Goal: Task Accomplishment & Management: Manage account settings

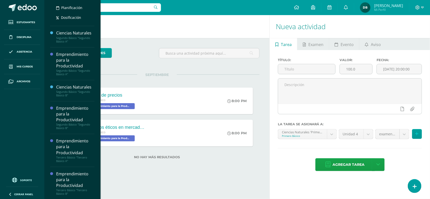
scroll to position [134, 0]
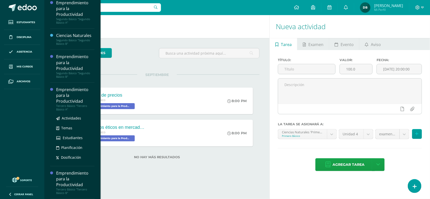
click at [61, 100] on div "Emprendimiento para la Productividad" at bounding box center [75, 95] width 38 height 17
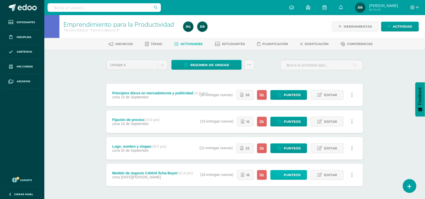
click at [294, 177] on span "Punteos" at bounding box center [292, 175] width 17 height 9
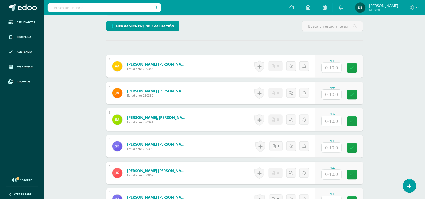
scroll to position [120, 0]
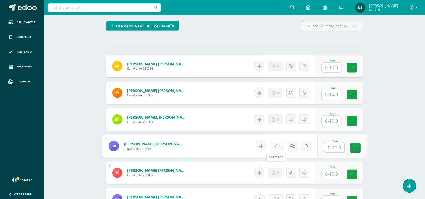
click at [278, 146] on link "1" at bounding box center [278, 146] width 14 height 10
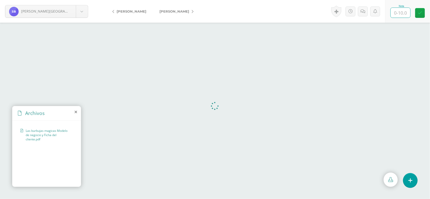
click at [404, 11] on input "text" at bounding box center [401, 13] width 20 height 10
type input "10"
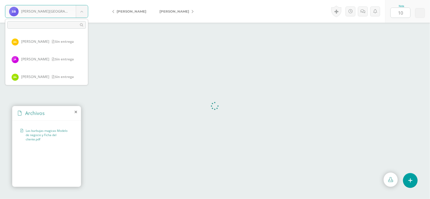
click at [82, 0] on body "[PERSON_NAME][GEOGRAPHIC_DATA] [PERSON_NAME] [PERSON_NAME] [PERSON_NAME] [PERSO…" at bounding box center [215, 0] width 430 height 0
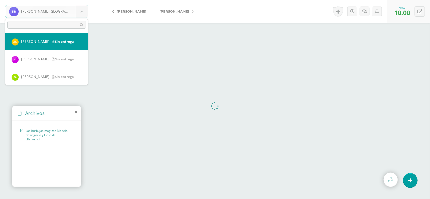
select select "917"
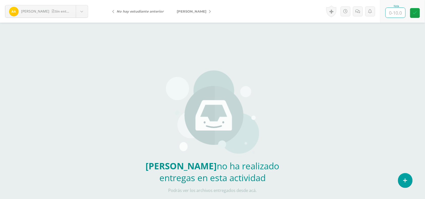
click at [400, 12] on input "text" at bounding box center [396, 13] width 20 height 10
type input "10"
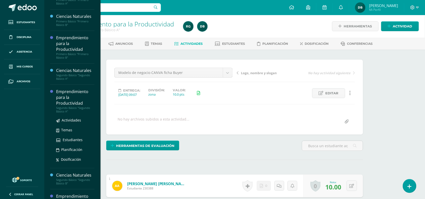
scroll to position [51, 0]
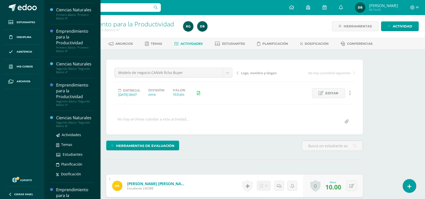
click at [67, 121] on div "Segundo Básico "Segundo Básico B"" at bounding box center [75, 124] width 38 height 7
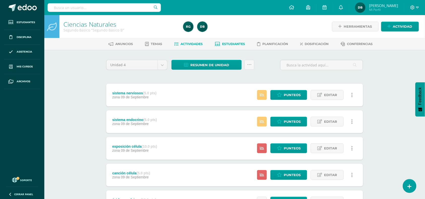
click at [238, 44] on span "Estudiantes" at bounding box center [234, 44] width 23 height 4
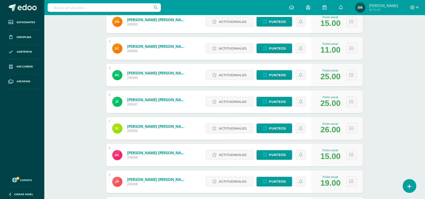
scroll to position [205, 0]
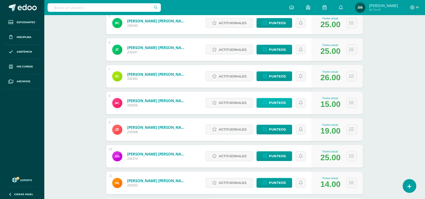
click at [280, 105] on span "Punteos" at bounding box center [277, 103] width 17 height 9
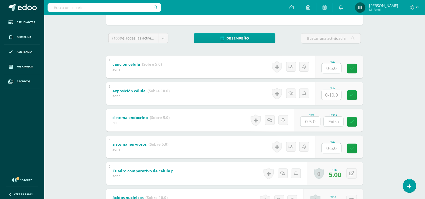
scroll to position [71, 0]
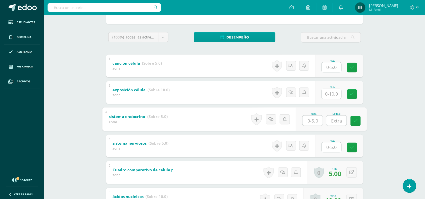
click at [312, 120] on input "text" at bounding box center [313, 121] width 20 height 10
type input "3.5"
click at [332, 148] on input "text" at bounding box center [332, 148] width 20 height 10
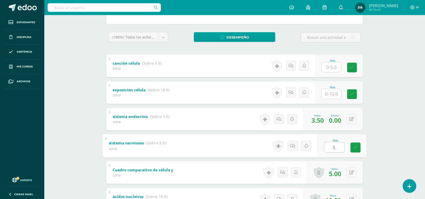
type input "3.5"
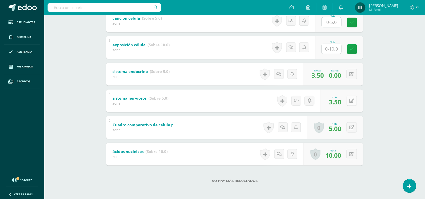
scroll to position [0, 0]
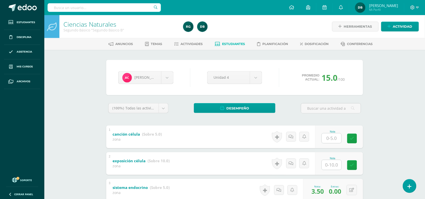
click at [232, 42] on span "Estudiantes" at bounding box center [234, 44] width 23 height 4
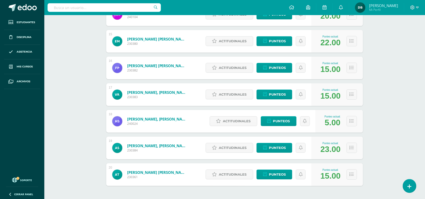
scroll to position [472, 0]
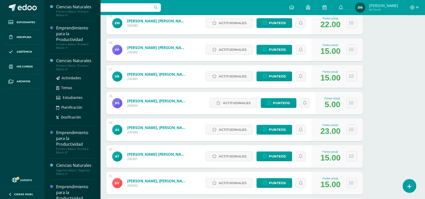
click at [63, 65] on div "Primero Básico "Primero Básico B"" at bounding box center [75, 67] width 38 height 7
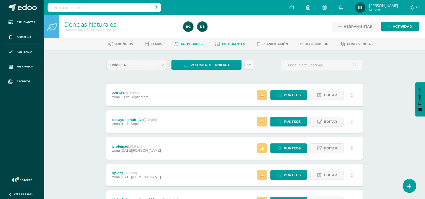
click at [235, 42] on span "Estudiantes" at bounding box center [234, 44] width 23 height 4
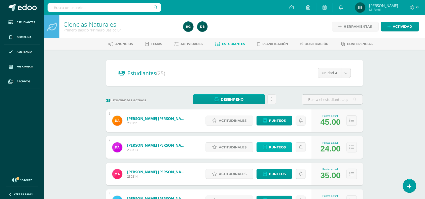
click at [275, 145] on span "Punteos" at bounding box center [277, 147] width 17 height 9
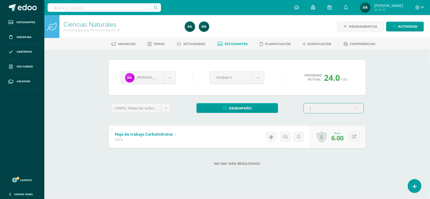
type input "j"
click at [234, 46] on link "Estudiantes" at bounding box center [233, 44] width 30 height 8
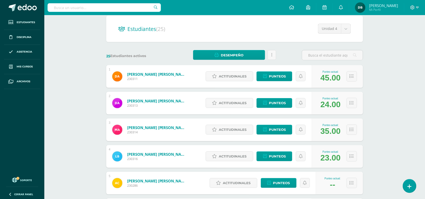
scroll to position [89, 0]
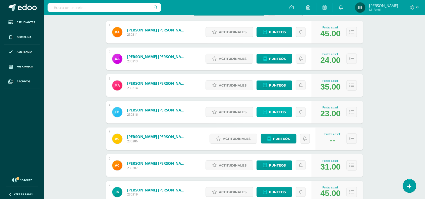
click at [283, 116] on span "Punteos" at bounding box center [277, 112] width 17 height 9
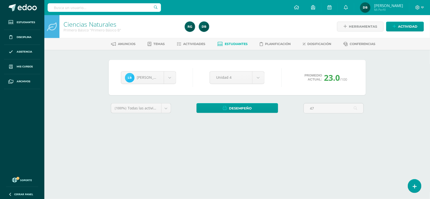
type input "4"
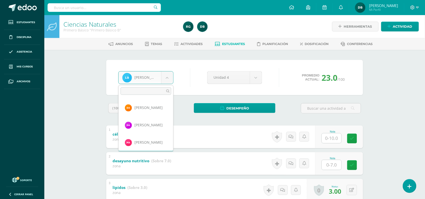
click at [163, 74] on body "Estudiantes Disciplina Asistencia Mis cursos Archivos Soporte Centro de ayuda Ú…" at bounding box center [212, 171] width 425 height 342
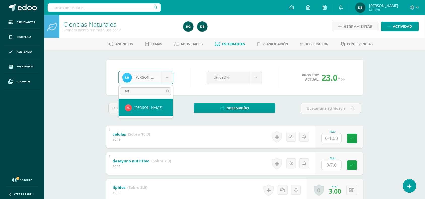
type input "fat"
select select "915"
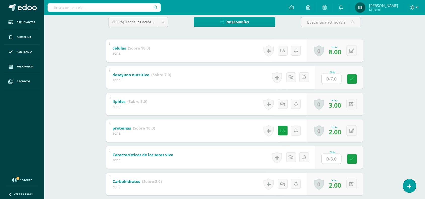
scroll to position [85, 0]
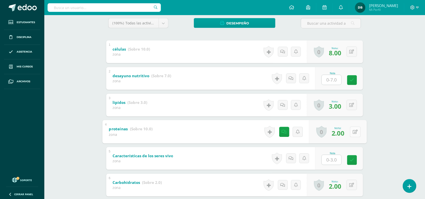
click at [355, 131] on button at bounding box center [355, 132] width 11 height 11
type input "10"
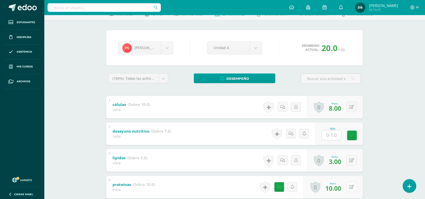
scroll to position [0, 0]
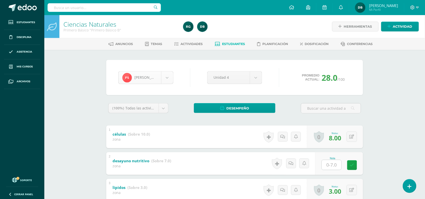
scroll to position [295, 0]
click at [173, 76] on body "Estudiantes Disciplina Asistencia Mis cursos Archivos Soporte Centro de ayuda Ú…" at bounding box center [212, 171] width 425 height 342
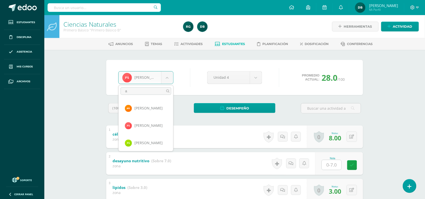
scroll to position [0, 0]
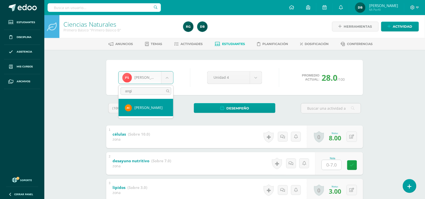
type input "angi"
select select "509"
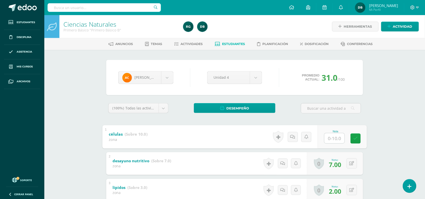
click at [336, 140] on input "text" at bounding box center [335, 138] width 20 height 10
type input "10"
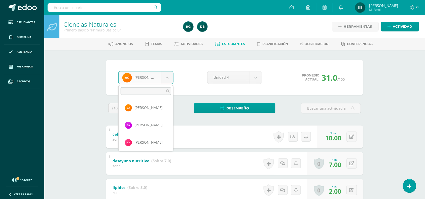
click at [170, 77] on body "Estudiantes Disciplina Asistencia Mis cursos Archivos Soporte Centro de ayuda Ú…" at bounding box center [212, 171] width 425 height 342
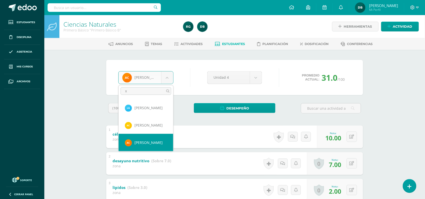
scroll to position [0, 0]
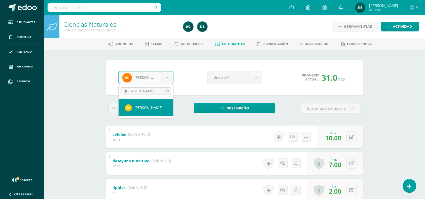
type input "[PERSON_NAME]"
select select "194"
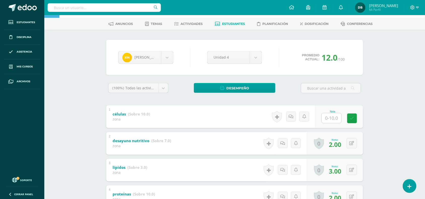
scroll to position [21, 0]
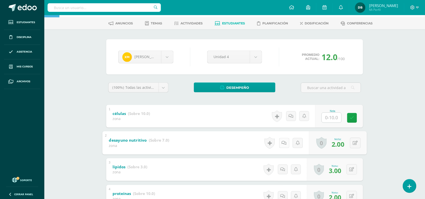
click at [283, 141] on icon at bounding box center [284, 143] width 5 height 4
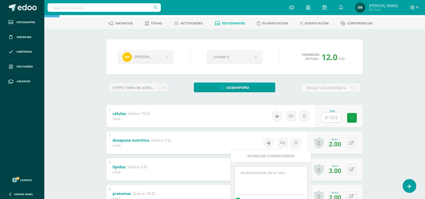
click at [269, 169] on textarea at bounding box center [271, 179] width 73 height 25
click at [269, 169] on textarea "No trajo desayuno" at bounding box center [271, 179] width 73 height 25
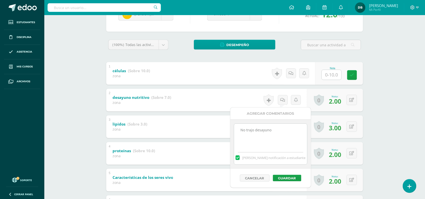
scroll to position [68, 0]
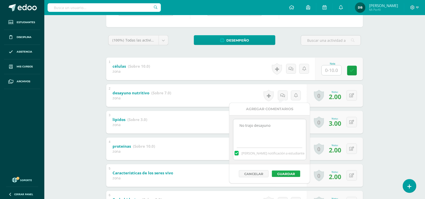
type textarea "No trajo desayuno"
click at [285, 176] on button "Guardar" at bounding box center [286, 174] width 28 height 7
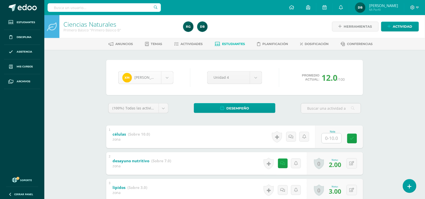
scroll to position [139, 0]
click at [173, 80] on body "El comentario ha sido guardado. Estudiantes Disciplina Asistencia Mis cursos Ar…" at bounding box center [212, 171] width 425 height 342
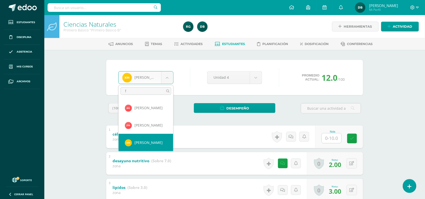
scroll to position [0, 0]
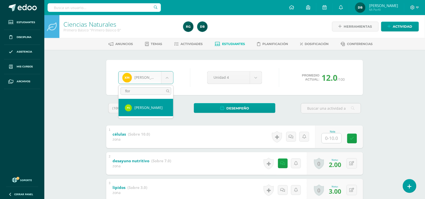
type input "flor"
select select "512"
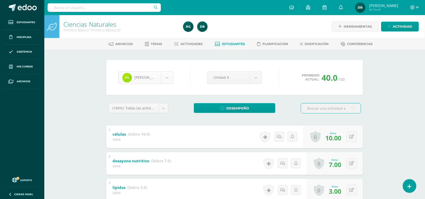
scroll to position [313, 0]
click at [170, 81] on body "Estudiantes Disciplina Asistencia Mis cursos Archivos Soporte Centro de ayuda Ú…" at bounding box center [212, 171] width 425 height 342
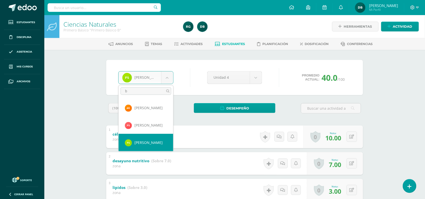
scroll to position [0, 0]
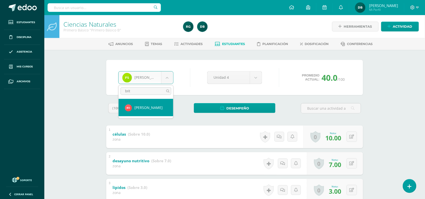
type input "brit"
select select "514"
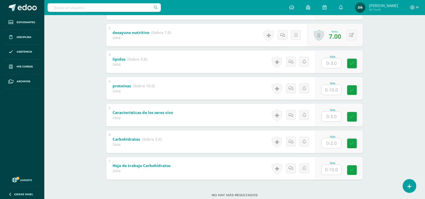
scroll to position [143, 0]
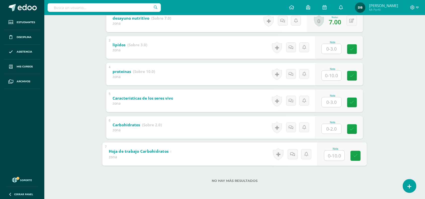
click at [333, 153] on input "text" at bounding box center [335, 156] width 20 height 10
type input "10"
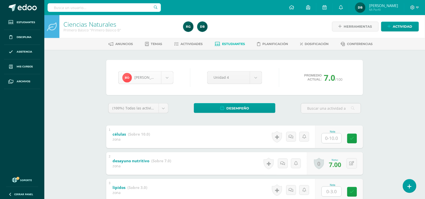
scroll to position [260, 0]
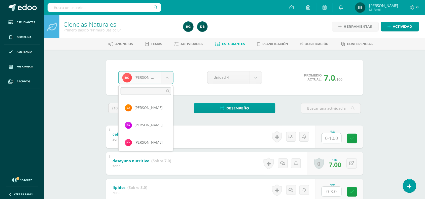
click at [166, 80] on body "Estudiantes Disciplina Asistencia Mis cursos Archivos Soporte Centro de ayuda Ú…" at bounding box center [212, 171] width 425 height 342
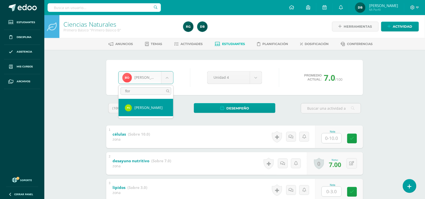
type input "flor"
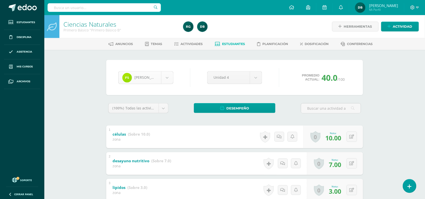
scroll to position [313, 0]
click at [173, 77] on body "Estudiantes Disciplina Asistencia Mis cursos Archivos Soporte Centro de ayuda Ú…" at bounding box center [212, 171] width 425 height 342
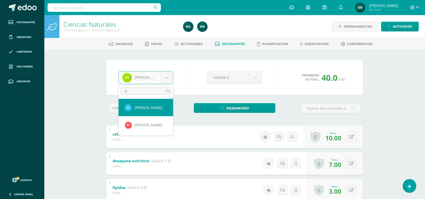
scroll to position [0, 0]
type input "br"
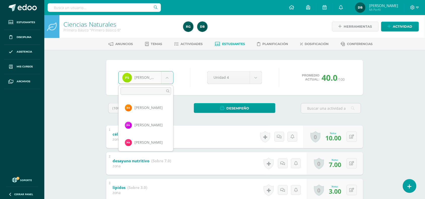
scroll to position [313, 0]
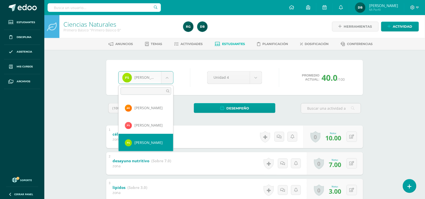
drag, startPoint x: 173, startPoint y: 77, endPoint x: 168, endPoint y: 78, distance: 4.8
click at [168, 78] on body "Estudiantes Disciplina Asistencia Mis cursos Archivos Soporte Centro de ayuda Ú…" at bounding box center [212, 171] width 425 height 342
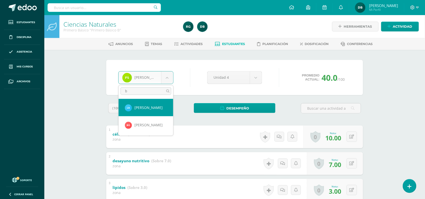
scroll to position [0, 0]
type input "br"
select select "514"
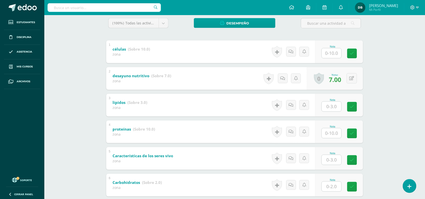
scroll to position [86, 0]
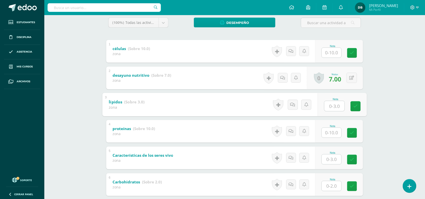
click at [327, 105] on input "text" at bounding box center [335, 106] width 20 height 10
type input "3"
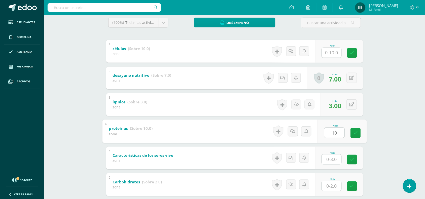
type input "10"
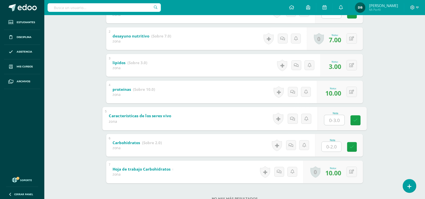
scroll to position [129, 0]
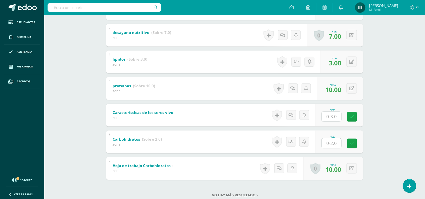
click at [336, 150] on div "Nota" at bounding box center [340, 142] width 48 height 23
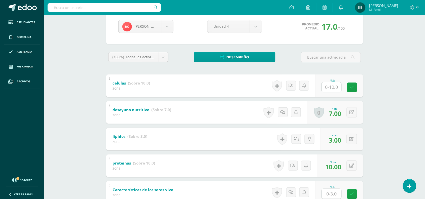
scroll to position [0, 0]
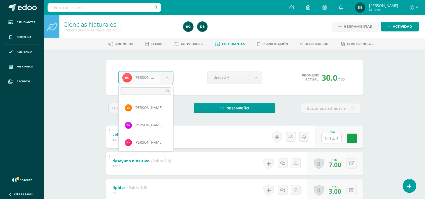
click at [169, 78] on body "Estudiantes Disciplina Asistencia Mis cursos Archivos Soporte Centro de ayuda Ú…" at bounding box center [212, 171] width 425 height 342
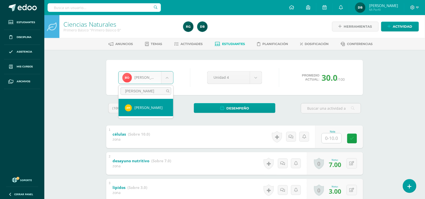
type input "[PERSON_NAME]"
select select "505"
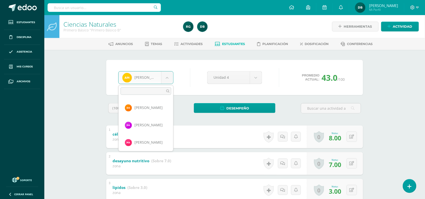
click at [163, 75] on body "Estudiantes Disciplina Asistencia Mis cursos Archivos Soporte Centro de ayuda Ú…" at bounding box center [212, 171] width 425 height 342
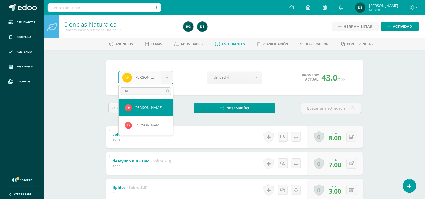
type input "fa"
select select "1250"
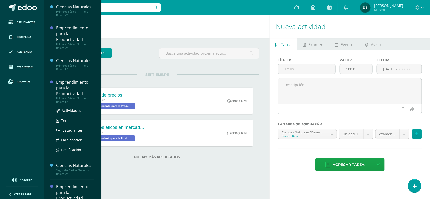
click at [66, 92] on div "Emprendimiento para la Productividad" at bounding box center [75, 87] width 38 height 17
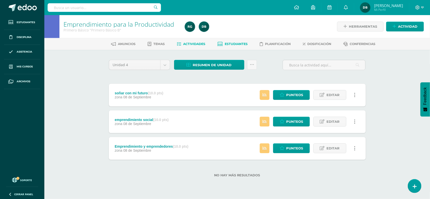
click at [236, 42] on span "Estudiantes" at bounding box center [236, 44] width 23 height 4
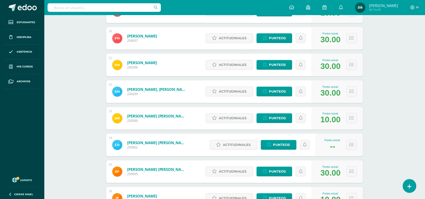
scroll to position [325, 0]
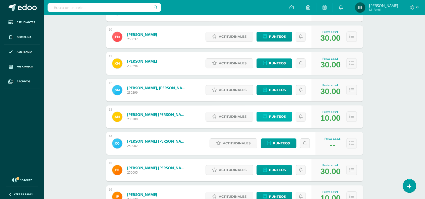
click at [268, 119] on link "Punteos" at bounding box center [275, 117] width 36 height 10
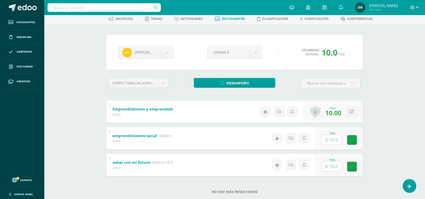
scroll to position [29, 0]
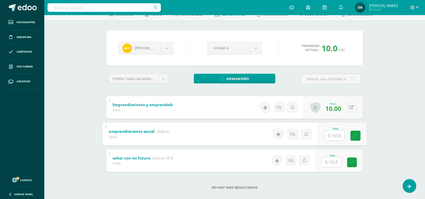
click at [337, 134] on input "text" at bounding box center [335, 136] width 20 height 10
type input "10"
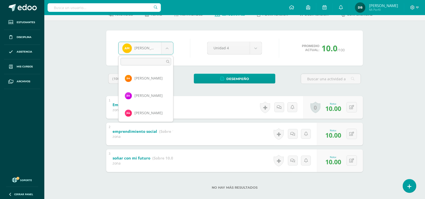
click at [167, 45] on body "Estudiantes Disciplina Asistencia Mis cursos Archivos Soporte Centro de ayuda Ú…" at bounding box center [212, 88] width 425 height 235
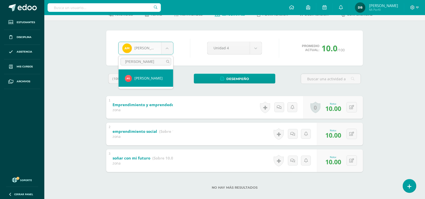
type input "[PERSON_NAME]"
select select "199"
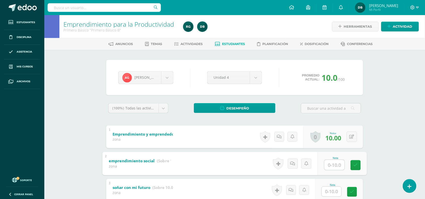
click at [337, 166] on input "text" at bounding box center [335, 165] width 20 height 10
type input "10"
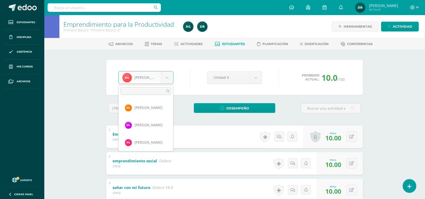
click at [167, 80] on body "Estudiantes Disciplina Asistencia Mis cursos Archivos Soporte Centro de ayuda Ú…" at bounding box center [212, 117] width 425 height 235
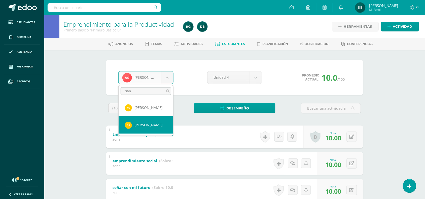
type input "san"
select select "214"
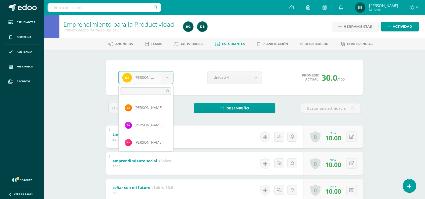
scroll to position [330, 0]
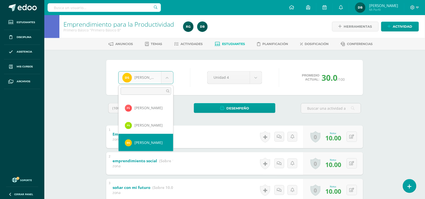
click at [170, 76] on body "Estudiantes Disciplina Asistencia Mis cursos Archivos Soporte Centro de ayuda Ú…" at bounding box center [212, 117] width 425 height 235
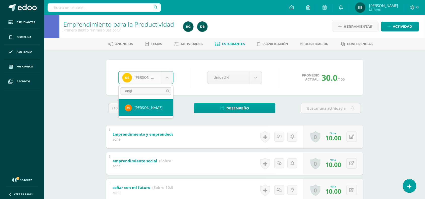
type input "angi"
select select "509"
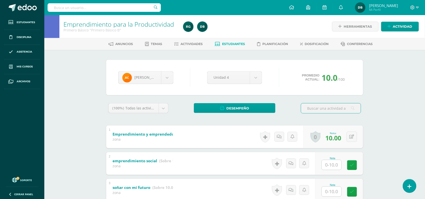
scroll to position [36, 0]
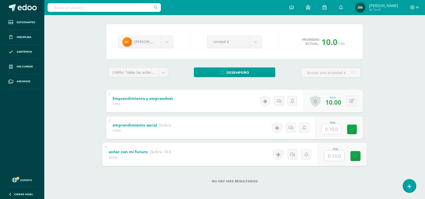
click at [330, 155] on input "text" at bounding box center [335, 156] width 20 height 10
type input "10"
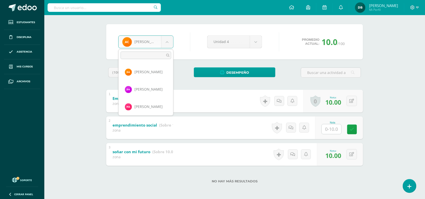
click at [170, 41] on body "Estudiantes Disciplina Asistencia Mis cursos Archivos Soporte Centro de ayuda Ú…" at bounding box center [212, 81] width 425 height 235
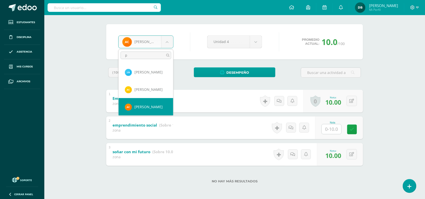
scroll to position [0, 0]
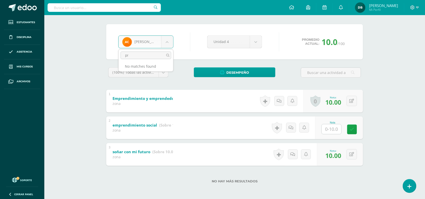
type input "p"
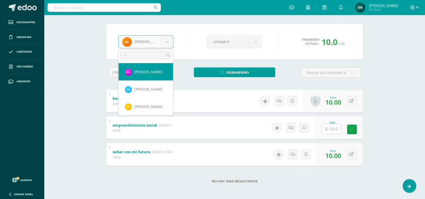
type input "l"
select select "217"
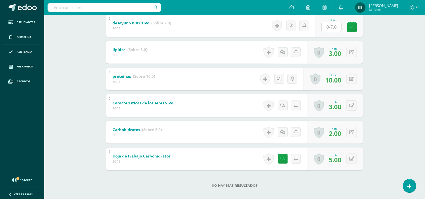
scroll to position [139, 0]
click at [282, 159] on icon at bounding box center [284, 159] width 5 height 4
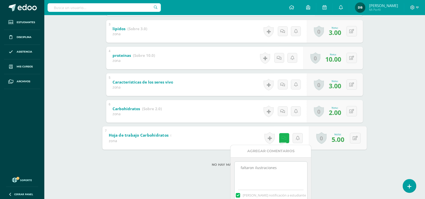
scroll to position [187, 0]
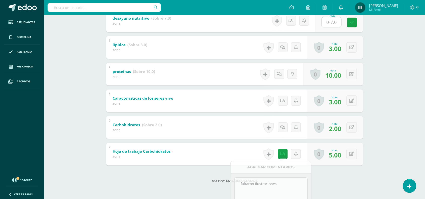
click at [399, 99] on div "Ciencias Naturales Primero Básico "Primero Básico B" Herramientas Detalle de as…" at bounding box center [234, 35] width 381 height 327
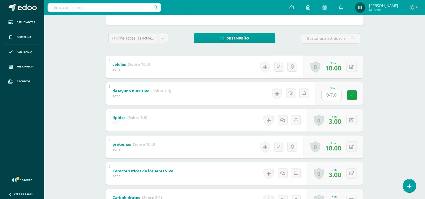
scroll to position [119, 0]
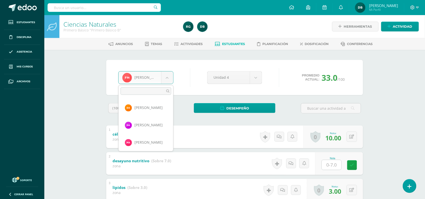
click at [171, 79] on body "Estudiantes Disciplina Asistencia Mis cursos Archivos Soporte Centro de ayuda Ú…" at bounding box center [212, 171] width 425 height 342
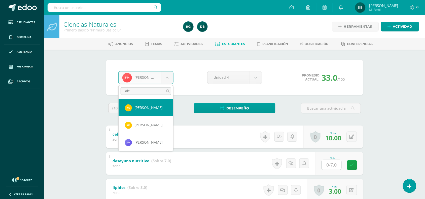
type input "ale"
select select "851"
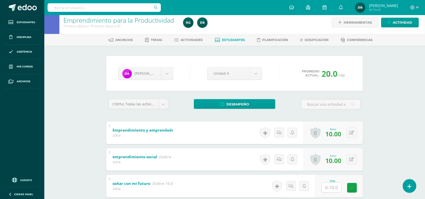
scroll to position [25, 0]
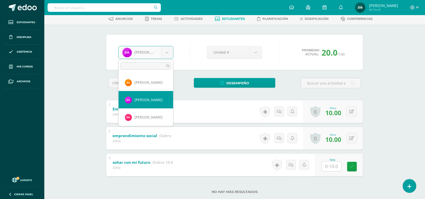
click at [168, 54] on body "Estudiantes Disciplina Asistencia Mis cursos Archivos Soporte Centro de ayuda Ú…" at bounding box center [212, 92] width 425 height 235
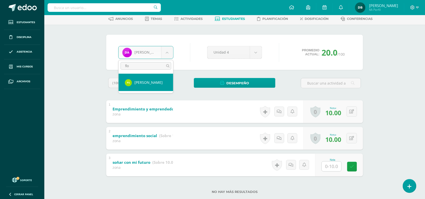
type input "flo"
select select "512"
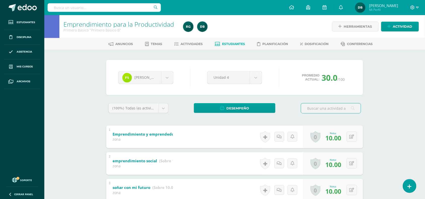
scroll to position [4, 0]
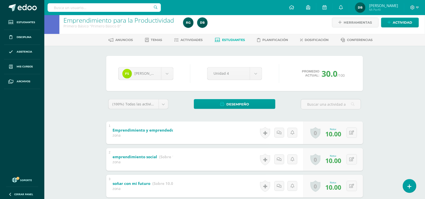
click at [228, 42] on link "Estudiantes" at bounding box center [230, 40] width 30 height 8
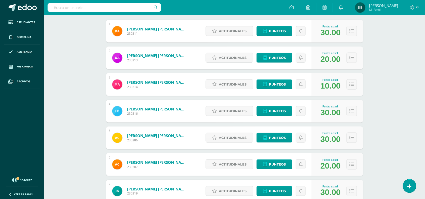
scroll to position [89, 0]
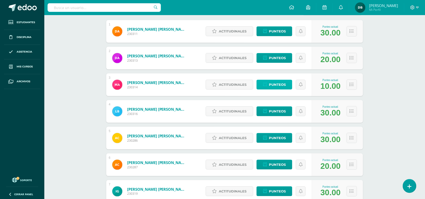
click at [270, 87] on span "Punteos" at bounding box center [277, 84] width 17 height 9
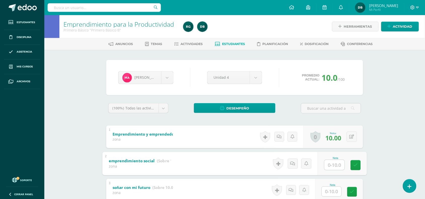
click at [334, 166] on input "text" at bounding box center [335, 165] width 20 height 10
type input "10"
click at [227, 45] on span "Estudiantes" at bounding box center [234, 44] width 23 height 4
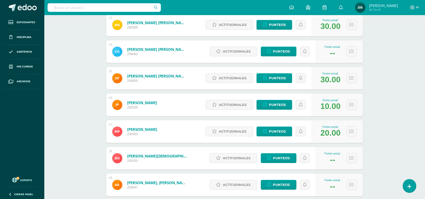
scroll to position [472, 0]
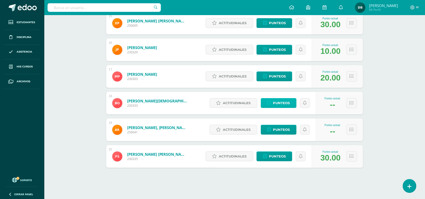
click at [280, 105] on span "Punteos" at bounding box center [281, 103] width 17 height 9
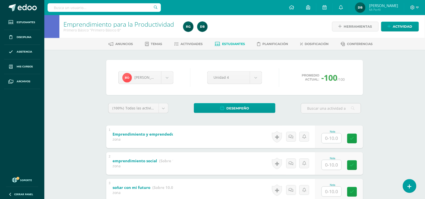
scroll to position [36, 0]
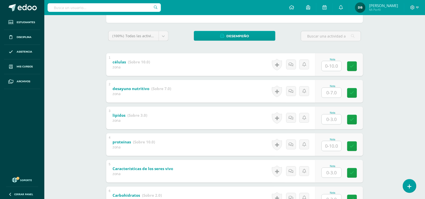
scroll to position [143, 0]
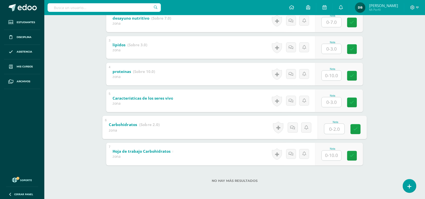
click at [336, 128] on input "text" at bounding box center [335, 129] width 20 height 10
type input "2"
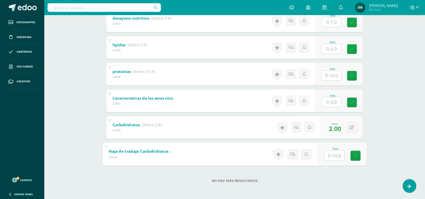
scroll to position [133, 0]
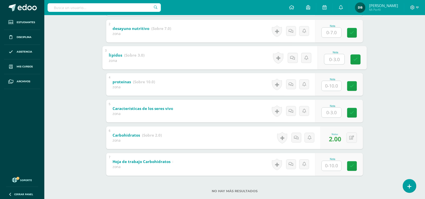
click at [333, 55] on input "text" at bounding box center [335, 59] width 20 height 10
type input "3"
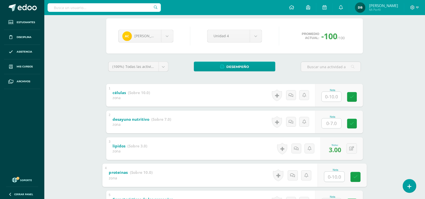
scroll to position [34, 0]
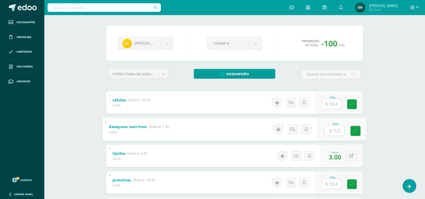
click at [335, 130] on input "text" at bounding box center [335, 131] width 20 height 10
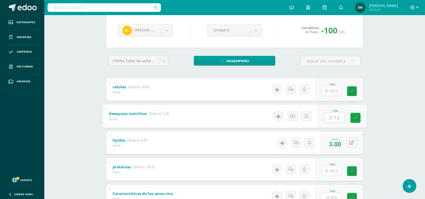
scroll to position [47, 0]
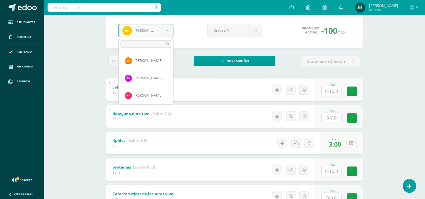
click at [170, 28] on body "Estudiantes Disciplina Asistencia Mis cursos Archivos Soporte Centro de ayuda Ú…" at bounding box center [212, 124] width 425 height 342
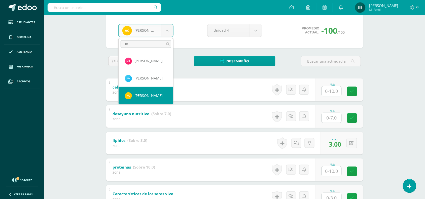
scroll to position [0, 0]
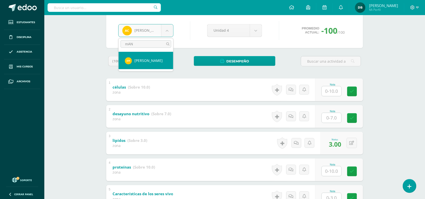
type input "mAN"
select select "194"
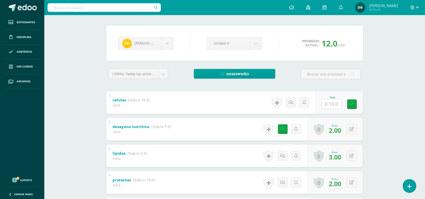
scroll to position [35, 0]
click at [334, 105] on input "text" at bounding box center [332, 104] width 20 height 10
type input "10"
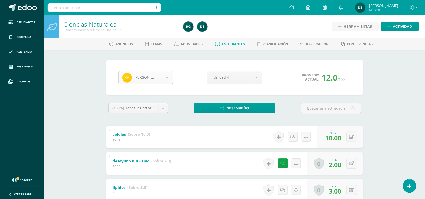
scroll to position [139, 0]
click at [169, 78] on body "Estudiantes Disciplina Asistencia Mis cursos Archivos Soporte Centro de ayuda Ú…" at bounding box center [212, 171] width 425 height 342
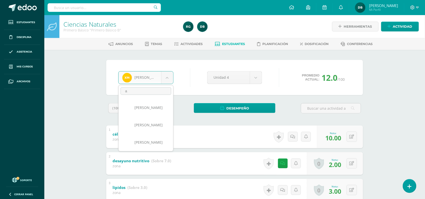
scroll to position [0, 0]
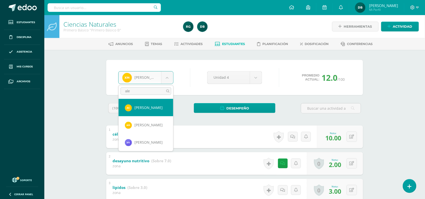
type input "ale"
select select "851"
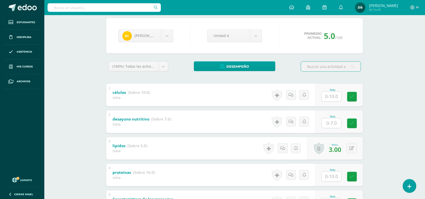
scroll to position [64, 0]
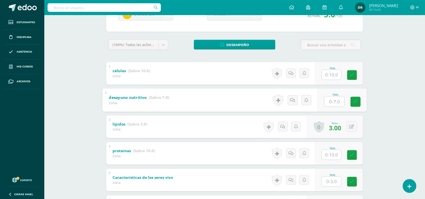
click at [336, 102] on input "text" at bounding box center [335, 102] width 20 height 10
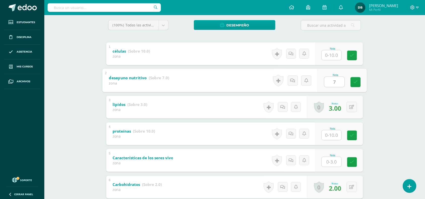
scroll to position [82, 0]
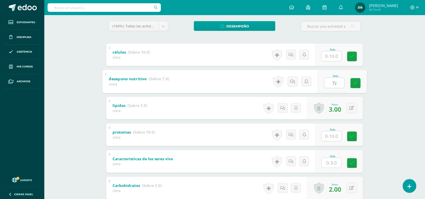
type input "7z"
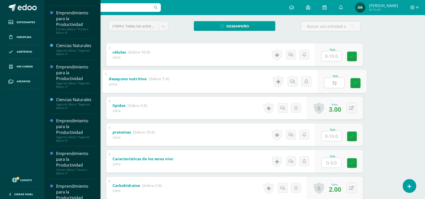
scroll to position [120, 0]
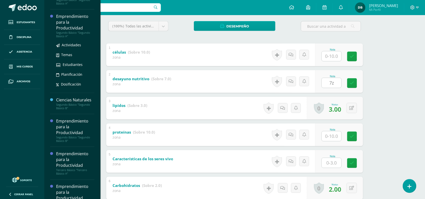
click at [71, 30] on div "Emprendimiento para la Productividad" at bounding box center [75, 22] width 38 height 17
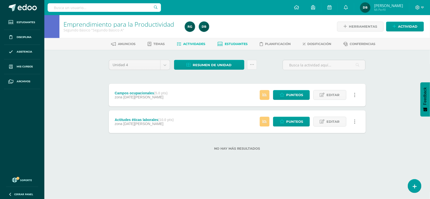
click at [236, 46] on link "Estudiantes" at bounding box center [233, 44] width 30 height 8
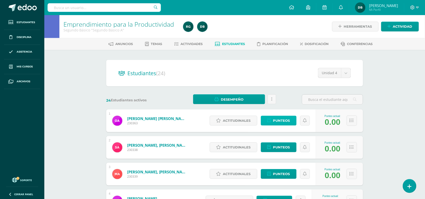
click at [274, 120] on span "Punteos" at bounding box center [281, 120] width 17 height 9
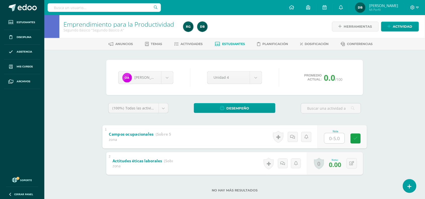
click at [333, 137] on input "text" at bounding box center [335, 138] width 20 height 10
type input "5"
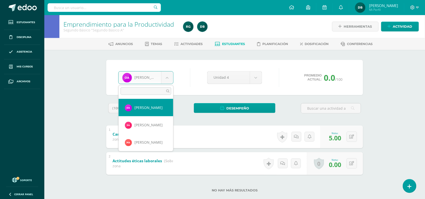
click at [167, 76] on body "Estudiantes Disciplina Asistencia Mis cursos Archivos Soporte Centro de ayuda Ú…" at bounding box center [212, 104] width 425 height 209
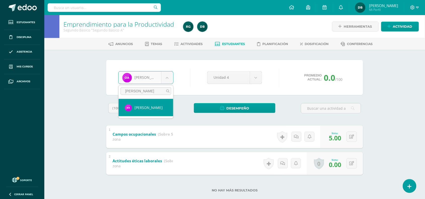
type input "rosa"
select select "1187"
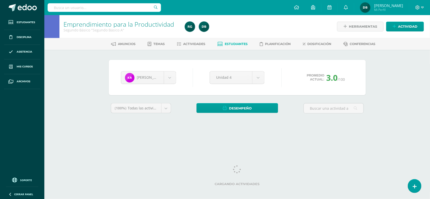
click at [166, 110] on body "Estudiantes Disciplina Asistencia Mis cursos Archivos Soporte Centro de ayuda Ú…" at bounding box center [215, 68] width 430 height 136
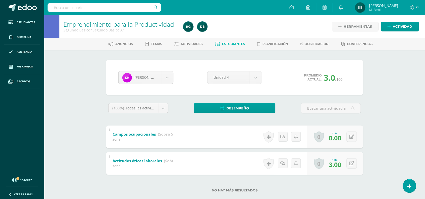
click at [394, 116] on body "Estudiantes Disciplina Asistencia Mis cursos Archivos Soporte Centro de ayuda Ú…" at bounding box center [212, 104] width 425 height 209
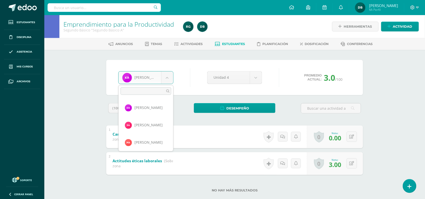
click at [163, 81] on body "Estudiantes Disciplina Asistencia Mis cursos Archivos Soporte Centro de ayuda Ú…" at bounding box center [212, 104] width 425 height 209
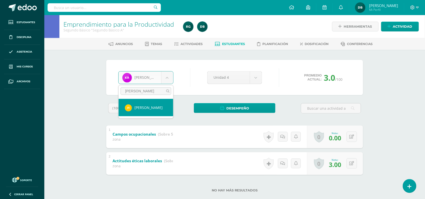
type input "jose"
select select "864"
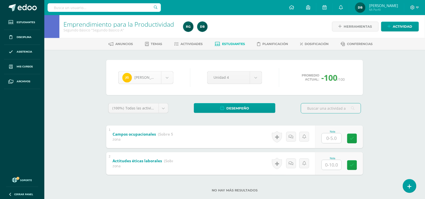
scroll to position [173, 0]
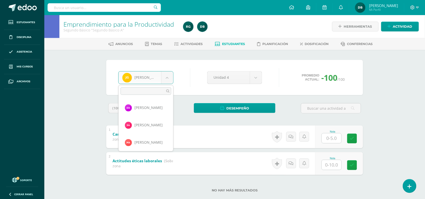
click at [170, 78] on body "Estudiantes Disciplina Asistencia Mis cursos Archivos Soporte Centro de ayuda Ú…" at bounding box center [212, 104] width 425 height 209
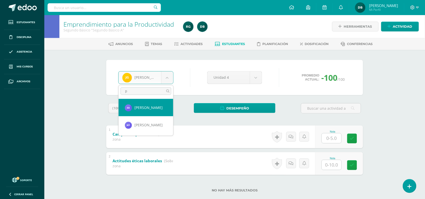
scroll to position [0, 0]
type input "pani"
select select "1194"
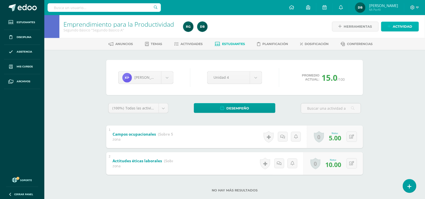
click at [404, 27] on span "Actividad" at bounding box center [402, 26] width 19 height 9
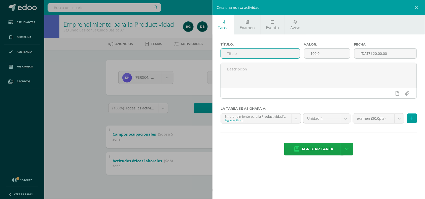
click at [281, 54] on input "text" at bounding box center [260, 54] width 79 height 10
type input "Manejo de tiempo"
drag, startPoint x: 330, startPoint y: 52, endPoint x: 268, endPoint y: 58, distance: 62.5
click at [268, 58] on div "Título: Manejo de tiempo Valor: 100.0 Fecha: [DATE] 20:00:00" at bounding box center [319, 53] width 201 height 20
type input "10"
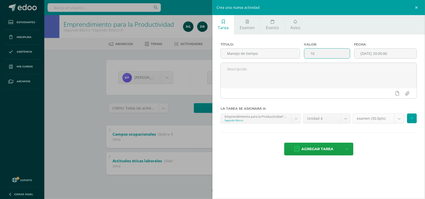
click at [402, 121] on body "Estudiantes Disciplina Asistencia Mis cursos Archivos Soporte Centro de ayuda Ú…" at bounding box center [212, 104] width 425 height 209
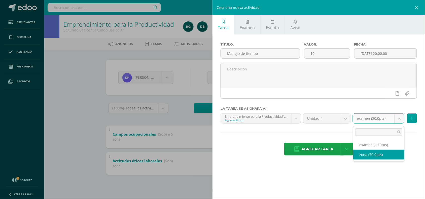
select select "107857"
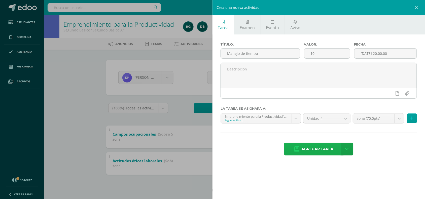
click at [312, 144] on link "Agregar tarea" at bounding box center [314, 149] width 59 height 13
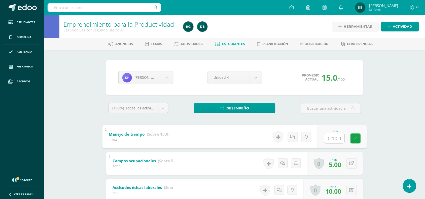
click at [330, 143] on input "text" at bounding box center [335, 138] width 20 height 10
type input "10"
click at [168, 72] on body "Tarea asignada exitosamente Estudiantes Disciplina Asistencia Mis cursos Archiv…" at bounding box center [212, 117] width 425 height 235
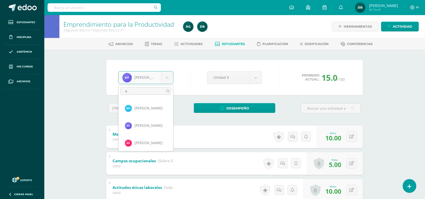
scroll to position [0, 0]
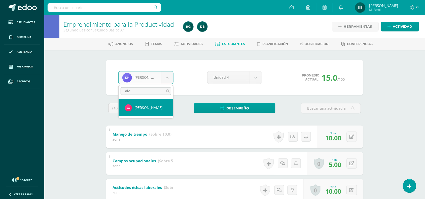
type input "alvi"
select select "224"
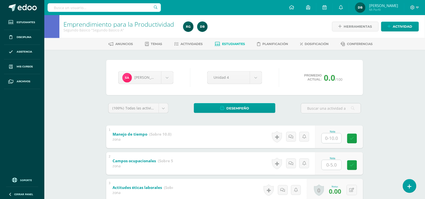
scroll to position [36, 0]
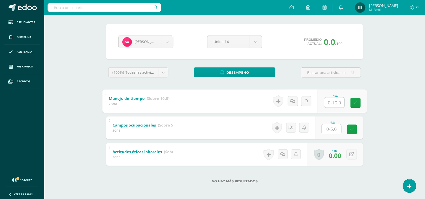
click at [337, 105] on input "text" at bounding box center [335, 103] width 20 height 10
type input "10"
type input "5"
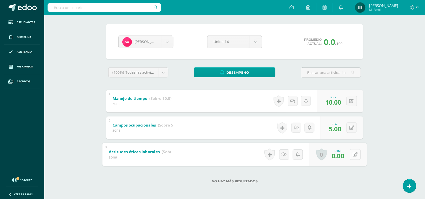
click at [355, 156] on button at bounding box center [355, 154] width 11 height 11
type input "10"
click at [357, 98] on div "0 [GEOGRAPHIC_DATA] Logros obtenidos Aún no hay logros agregados Nota: 10.00" at bounding box center [340, 101] width 46 height 23
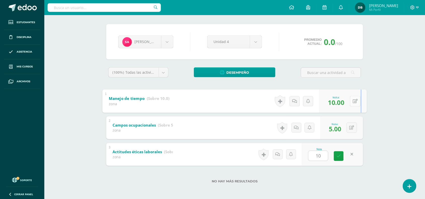
click at [357, 98] on button at bounding box center [355, 101] width 11 height 11
type input "0"
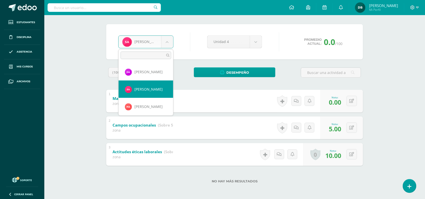
click at [168, 39] on body "Estudiantes Disciplina Asistencia Mis cursos Archivos Soporte Centro de ayuda Ú…" at bounding box center [212, 81] width 425 height 235
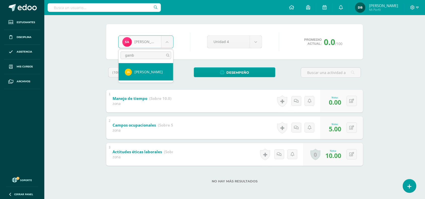
type input "gamb"
select select "1090"
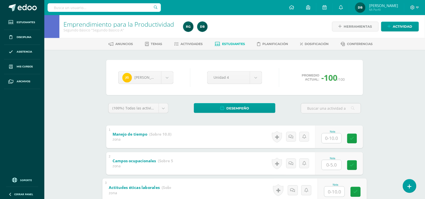
click at [335, 191] on input "text" at bounding box center [335, 192] width 20 height 10
type input "10"
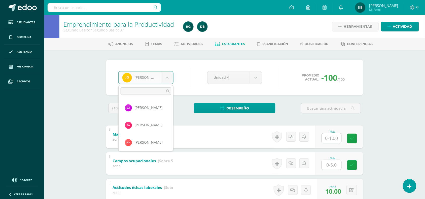
click at [172, 82] on body "Estudiantes Disciplina Asistencia Mis cursos Archivos Soporte Centro de ayuda Ú…" at bounding box center [212, 117] width 425 height 235
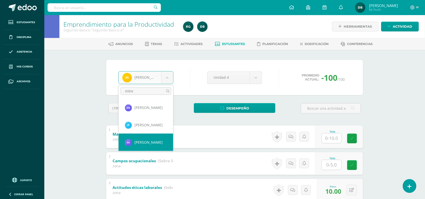
type input "estra"
select select "537"
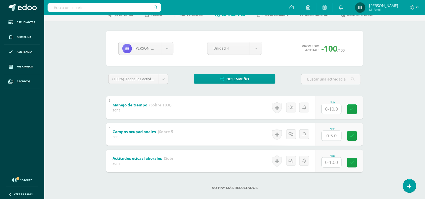
scroll to position [29, 0]
click at [330, 162] on input "text" at bounding box center [335, 162] width 20 height 10
type input "10"
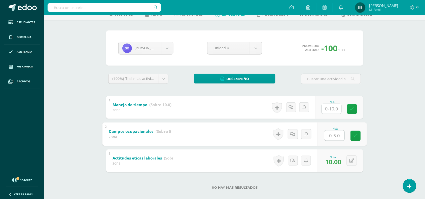
click at [335, 134] on input "text" at bounding box center [335, 136] width 20 height 10
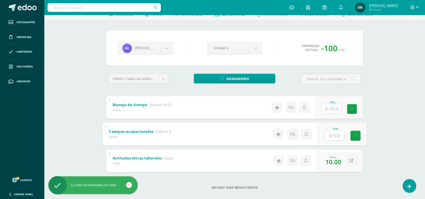
type input "5"
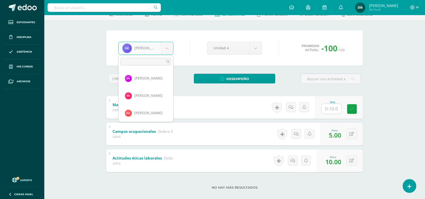
click at [167, 47] on body "La nota fue eliminada con éxito Estudiantes Disciplina Asistencia Mis cursos Ar…" at bounding box center [212, 88] width 425 height 235
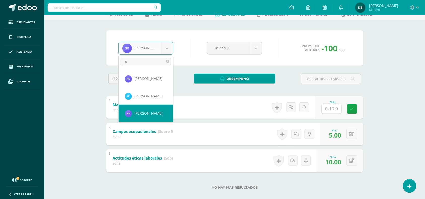
scroll to position [0, 0]
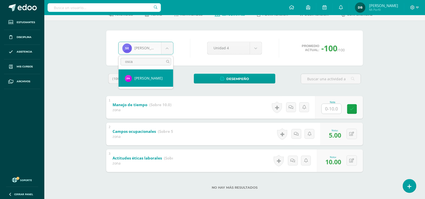
type input "osca"
select select "824"
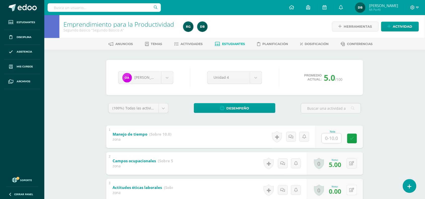
click at [354, 192] on button at bounding box center [352, 190] width 10 height 10
click at [352, 191] on button at bounding box center [355, 190] width 11 height 11
type input "8"
click at [166, 79] on body "Estudiantes Disciplina Asistencia Mis cursos Archivos Soporte Centro de ayuda Ú…" at bounding box center [212, 117] width 425 height 235
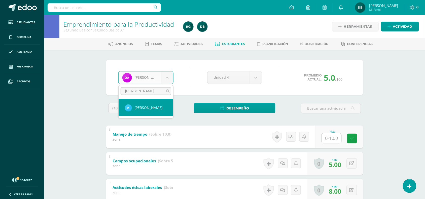
type input "jorge"
select select "219"
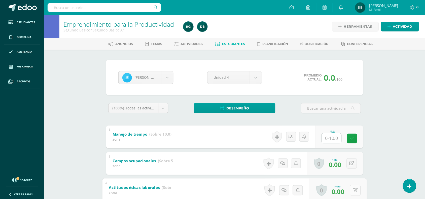
click at [351, 195] on button at bounding box center [355, 190] width 11 height 11
click at [353, 190] on icon at bounding box center [355, 190] width 5 height 4
type input "0"
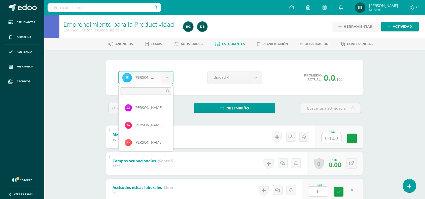
click at [164, 78] on body "Estudiantes Disciplina Asistencia Mis cursos Archivos Soporte Centro de ayuda Ú…" at bounding box center [212, 117] width 425 height 235
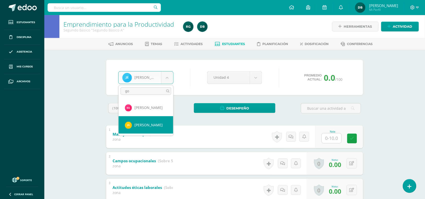
type input "go"
select select "864"
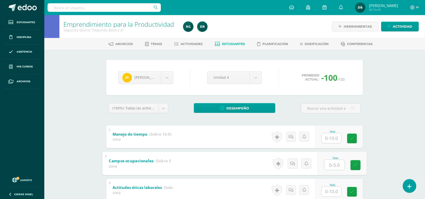
click at [337, 169] on input "text" at bounding box center [335, 165] width 20 height 10
type input "5"
type input "10"
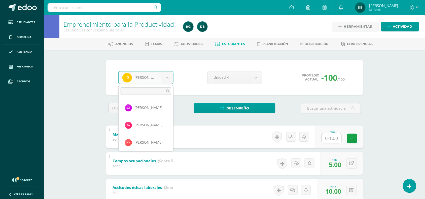
click at [169, 76] on body "Estudiantes Disciplina Asistencia Mis cursos Archivos Soporte Centro de ayuda Ú…" at bounding box center [212, 117] width 425 height 235
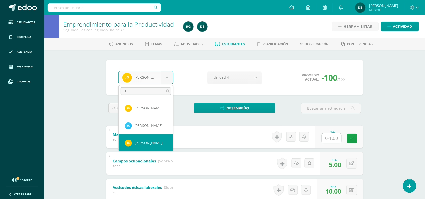
scroll to position [0, 0]
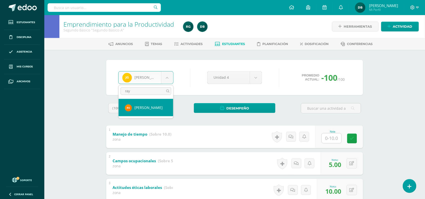
type input "ray"
select select "1234"
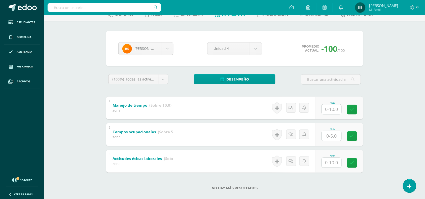
scroll to position [36, 0]
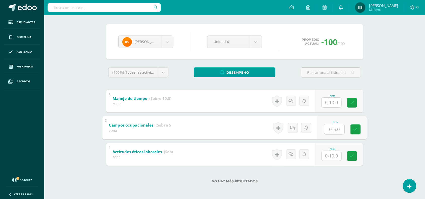
click at [333, 126] on input "text" at bounding box center [335, 129] width 20 height 10
click at [333, 157] on input "text" at bounding box center [335, 156] width 20 height 10
type input "10"
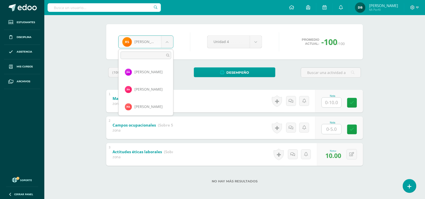
scroll to position [347, 0]
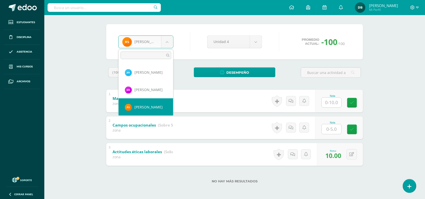
click at [169, 45] on body "Estudiantes Disciplina Asistencia Mis cursos Archivos Soporte Centro de ayuda Ú…" at bounding box center [212, 81] width 425 height 235
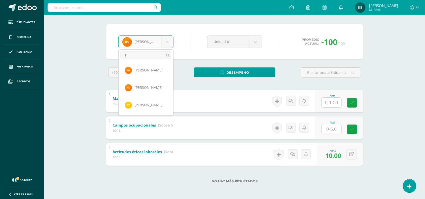
scroll to position [0, 0]
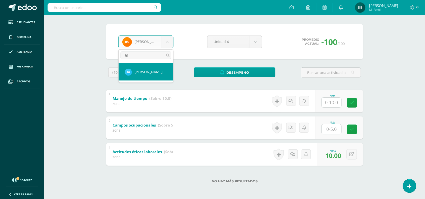
type input "tif"
select select "545"
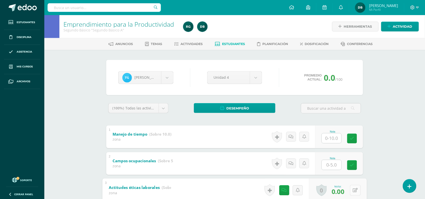
click at [354, 190] on icon at bounding box center [355, 190] width 5 height 4
type input "10"
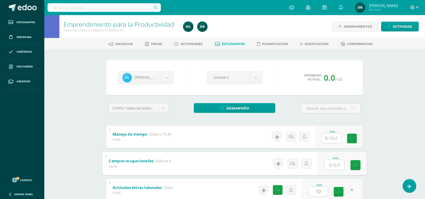
click at [335, 165] on input "text" at bounding box center [335, 165] width 20 height 10
type input "3"
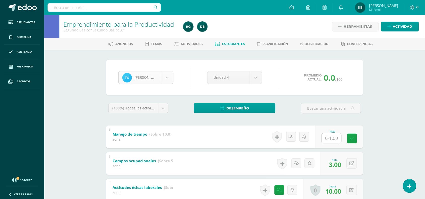
scroll to position [156, 0]
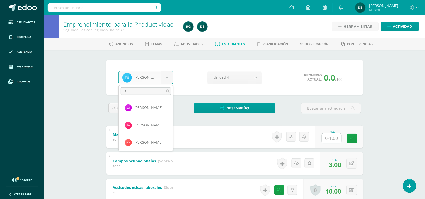
click at [166, 79] on body "Estudiantes Disciplina Asistencia Mis cursos Archivos Soporte Centro de ayuda Ú…" at bounding box center [212, 117] width 425 height 235
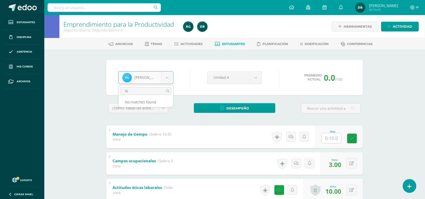
type input "f"
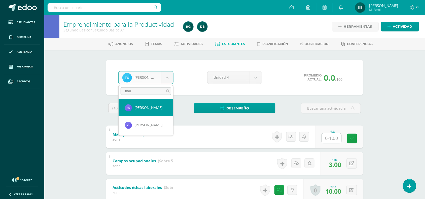
type input "mar"
select select "910"
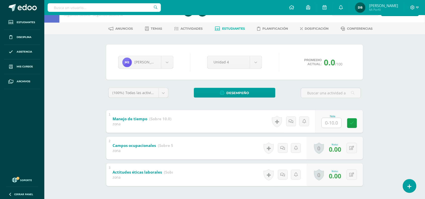
scroll to position [22, 0]
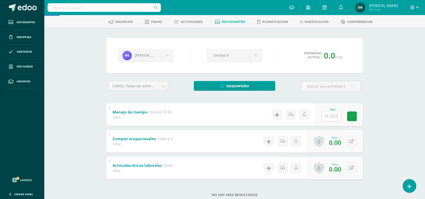
click at [352, 175] on div "0 [GEOGRAPHIC_DATA] Logros obtenidos Aún no hay logros agregados Nota: 0.00" at bounding box center [335, 168] width 56 height 23
click at [356, 171] on button at bounding box center [355, 168] width 11 height 11
type input "10"
click at [169, 56] on body "Estudiantes Disciplina Asistencia Mis cursos Archivos Soporte Centro de ayuda Ú…" at bounding box center [212, 95] width 425 height 235
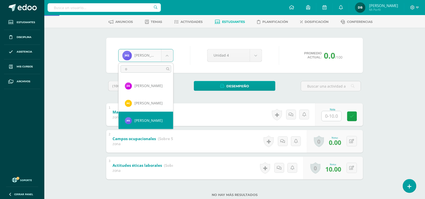
scroll to position [0, 0]
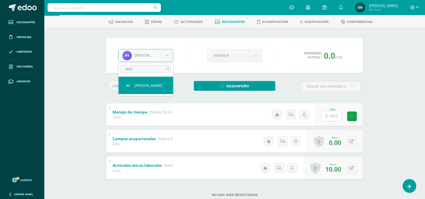
type input "oliva"
select select "542"
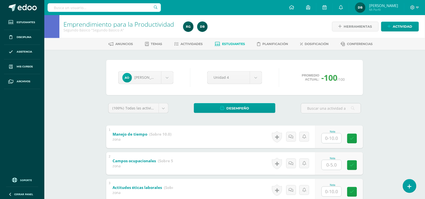
scroll to position [36, 0]
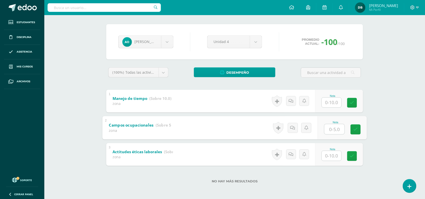
click at [330, 128] on input "text" at bounding box center [335, 129] width 20 height 10
click at [328, 152] on input "text" at bounding box center [335, 156] width 20 height 10
type input "0"
type input "10"
click at [337, 131] on input "text" at bounding box center [335, 129] width 20 height 10
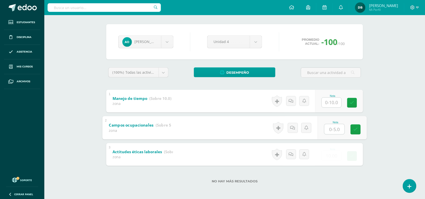
type input "0"
click at [165, 43] on body "Estudiantes Disciplina Asistencia Mis cursos Archivos Soporte Centro de ayuda Ú…" at bounding box center [212, 81] width 425 height 235
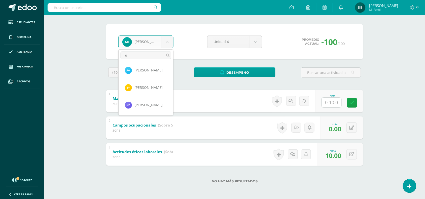
scroll to position [0, 0]
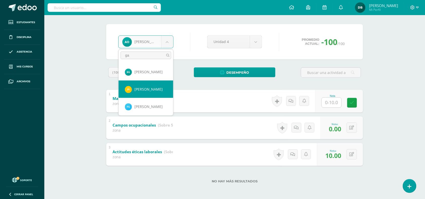
type input "ga"
select select "1090"
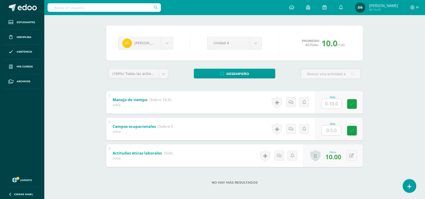
scroll to position [36, 0]
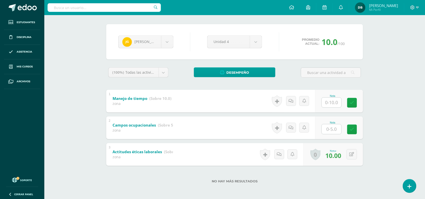
click at [331, 126] on input "text" at bounding box center [332, 130] width 20 height 10
type input "5"
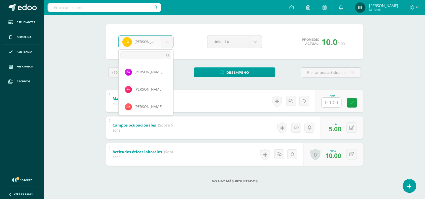
click at [167, 43] on body "Estudiantes Disciplina Asistencia Mis cursos Archivos Soporte Centro de ayuda Ú…" at bounding box center [212, 81] width 425 height 235
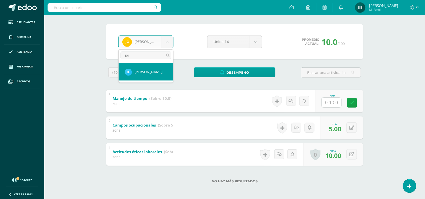
type input "jor"
select select "219"
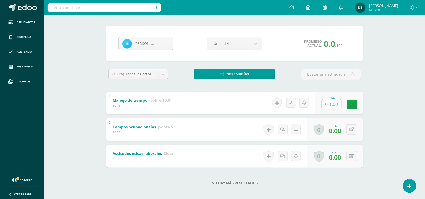
scroll to position [36, 0]
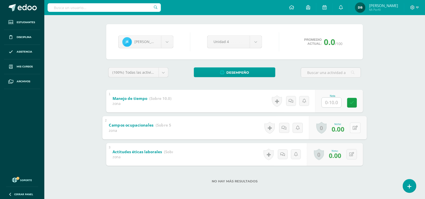
click at [350, 127] on div "0 [GEOGRAPHIC_DATA] Logros obtenidos Aún no hay logros agregados Nota: 0.00" at bounding box center [339, 127] width 58 height 23
click at [356, 128] on icon at bounding box center [355, 128] width 5 height 4
type input "5"
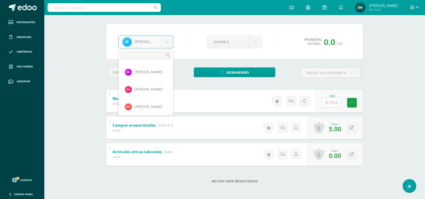
scroll to position [69, 0]
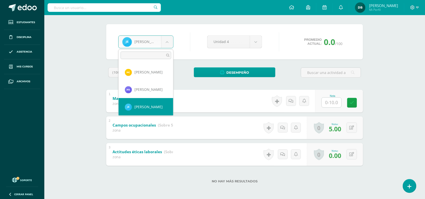
click at [172, 42] on body "Estudiantes Disciplina Asistencia Mis cursos Archivos Soporte Centro de ayuda Ú…" at bounding box center [212, 81] width 425 height 235
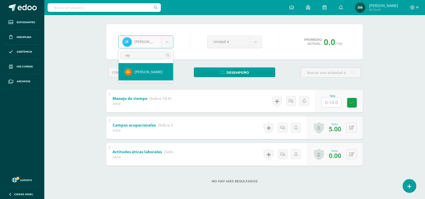
type input "ray"
select select "1234"
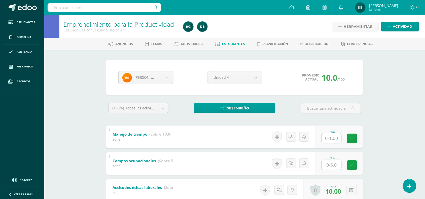
scroll to position [36, 0]
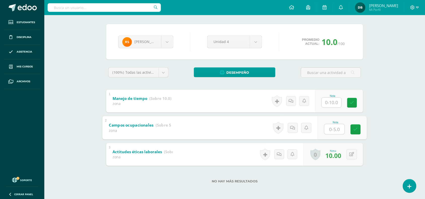
click at [331, 126] on input "text" at bounding box center [335, 129] width 20 height 10
type input "5"
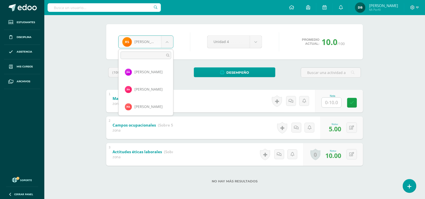
click at [167, 41] on body "Estudiantes Disciplina Asistencia Mis cursos Archivos Soporte Centro de ayuda Ú…" at bounding box center [212, 81] width 425 height 235
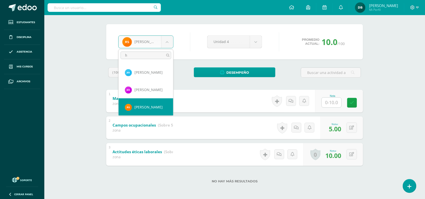
scroll to position [0, 0]
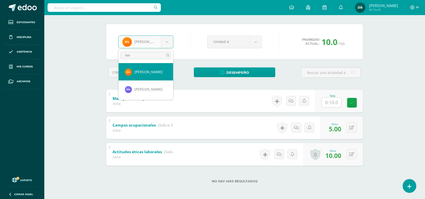
type input "her"
select select "1175"
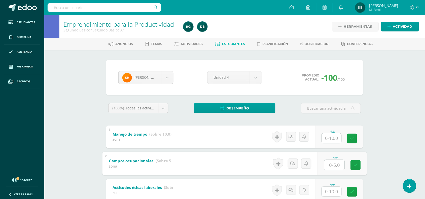
click at [335, 163] on input "text" at bounding box center [335, 165] width 20 height 10
type input "5"
type input "10"
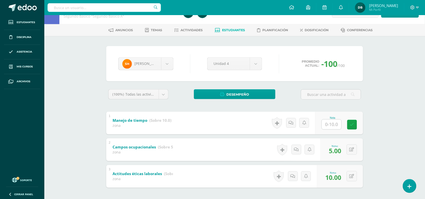
scroll to position [7, 0]
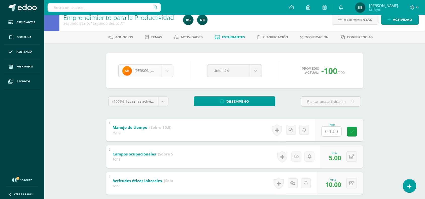
click at [170, 74] on body "Estudiantes Disciplina Asistencia Mis cursos Archivos Soporte Centro de ayuda Ú…" at bounding box center [212, 110] width 425 height 235
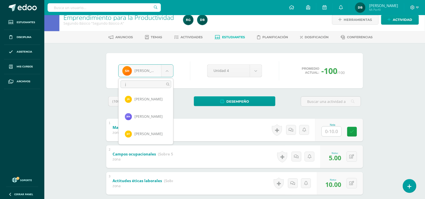
scroll to position [0, 0]
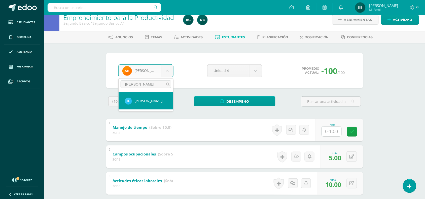
type input "[PERSON_NAME]"
select select "219"
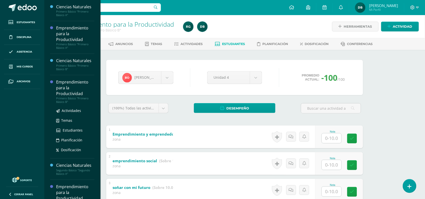
scroll to position [11, 0]
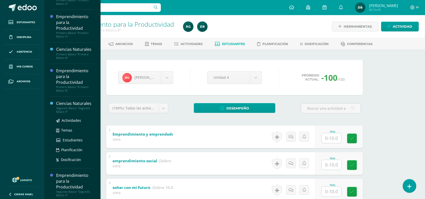
click at [68, 105] on div "Ciencias Naturales" at bounding box center [75, 104] width 38 height 6
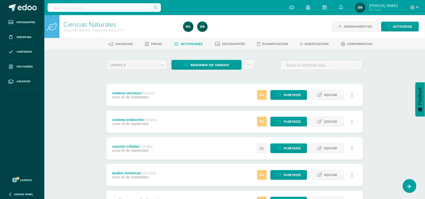
scroll to position [47, 0]
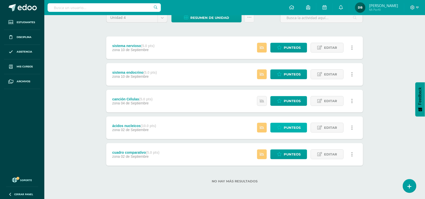
click at [288, 126] on span "Punteos" at bounding box center [292, 127] width 17 height 9
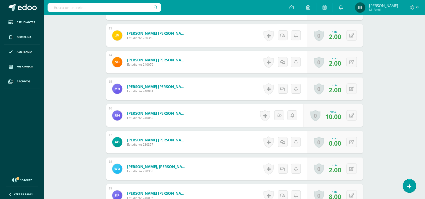
scroll to position [471, 0]
click at [353, 63] on button at bounding box center [355, 62] width 11 height 11
type input "10"
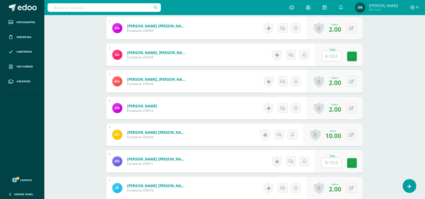
scroll to position [0, 0]
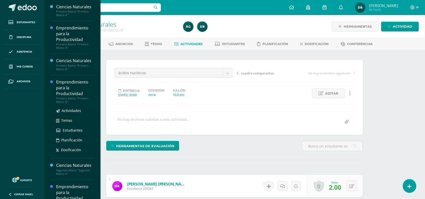
click at [65, 100] on div "Primero Básico "Primero Básico B"" at bounding box center [75, 100] width 38 height 7
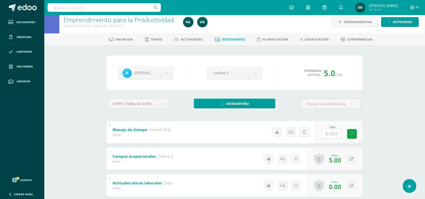
scroll to position [36, 0]
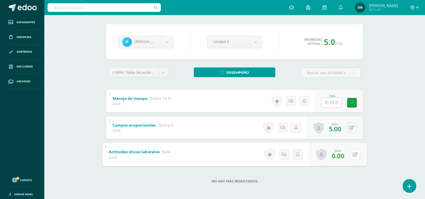
click at [352, 157] on button at bounding box center [355, 154] width 11 height 11
type input "10"
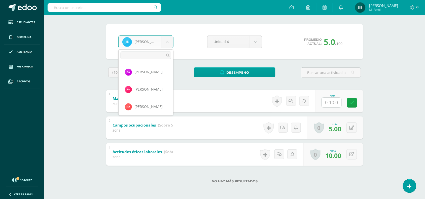
click at [168, 37] on body "Estudiantes Disciplina Asistencia Mis cursos Archivos Soporte Centro de ayuda Ú…" at bounding box center [212, 81] width 425 height 235
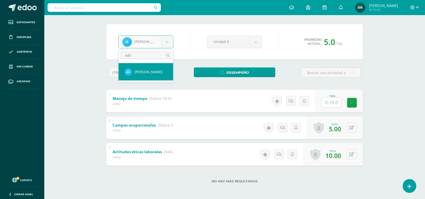
type input "adri"
select select "1156"
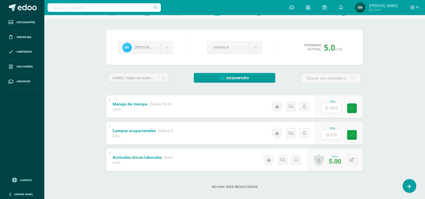
scroll to position [36, 0]
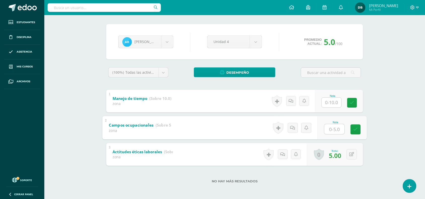
click at [333, 132] on input "text" at bounding box center [335, 129] width 20 height 10
type input "5"
click at [355, 153] on button at bounding box center [355, 154] width 11 height 11
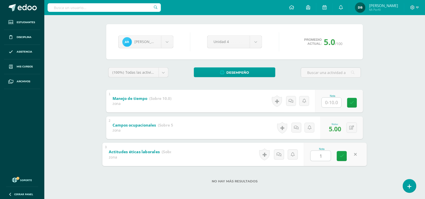
type input "10"
click at [353, 129] on icon at bounding box center [352, 128] width 5 height 4
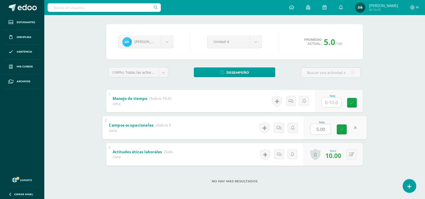
type input "0"
drag, startPoint x: 167, startPoint y: 50, endPoint x: 172, endPoint y: 43, distance: 9.1
click at [172, 43] on div "Adriana Rivera Oscar Aguilar Santiago Alvizures Matías Andrade Daniela Baten Ma…" at bounding box center [234, 41] width 237 height 19
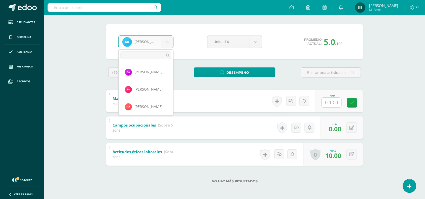
click at [172, 43] on body "Estudiantes Disciplina Asistencia Mis cursos Archivos Soporte Centro de ayuda Ú…" at bounding box center [212, 81] width 425 height 235
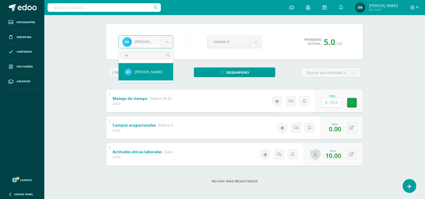
scroll to position [0, 0]
type input "will"
select select "237"
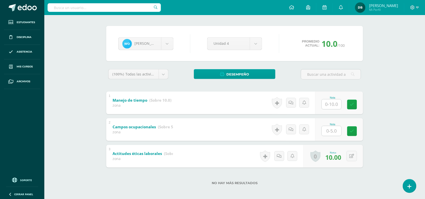
scroll to position [34, 0]
click at [335, 105] on input "text" at bounding box center [335, 104] width 20 height 10
type input "8"
click at [54, 45] on div "Emprendimiento para la Productividad Segundo Básico "Segundo Básico A" Herramie…" at bounding box center [234, 91] width 381 height 220
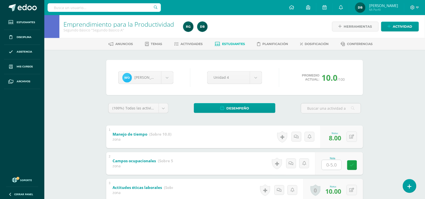
click at [231, 44] on span "Estudiantes" at bounding box center [234, 44] width 23 height 4
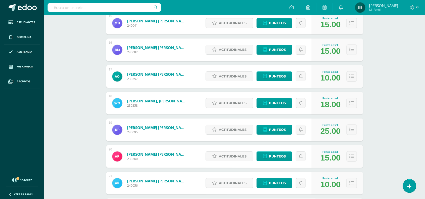
scroll to position [581, 0]
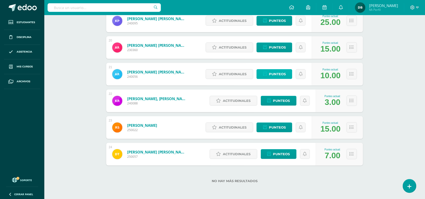
click at [282, 74] on span "Punteos" at bounding box center [277, 74] width 17 height 9
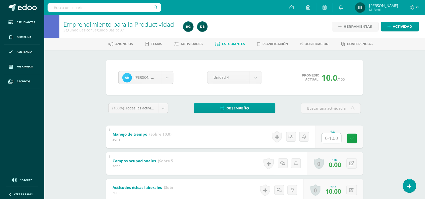
scroll to position [36, 0]
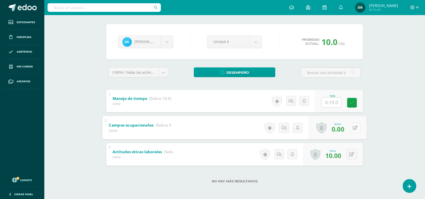
click at [353, 126] on button at bounding box center [355, 128] width 11 height 11
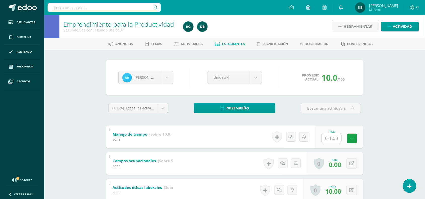
click at [228, 43] on span "Estudiantes" at bounding box center [234, 44] width 23 height 4
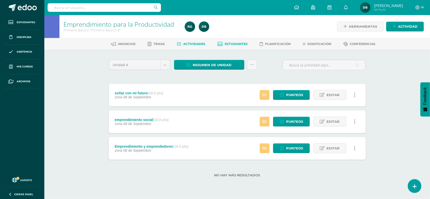
click at [233, 46] on link "Estudiantes" at bounding box center [233, 44] width 30 height 8
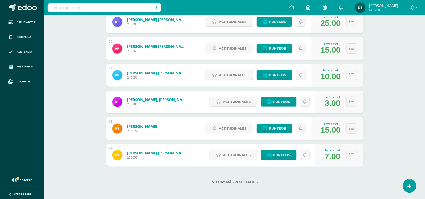
scroll to position [581, 0]
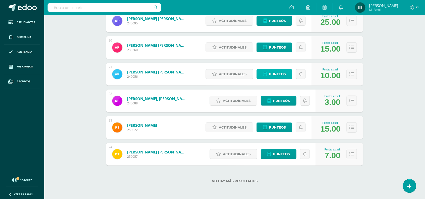
click at [281, 72] on span "Punteos" at bounding box center [277, 74] width 17 height 9
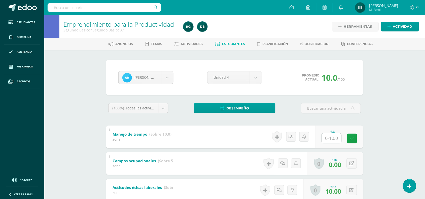
scroll to position [36, 0]
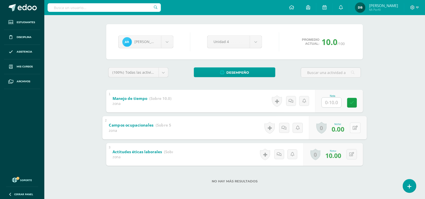
click at [352, 128] on button at bounding box center [355, 128] width 11 height 11
type input "5"
click at [167, 43] on body "Estudiantes Disciplina Asistencia Mis cursos Archivos Soporte Centro de ayuda Ú…" at bounding box center [212, 81] width 425 height 235
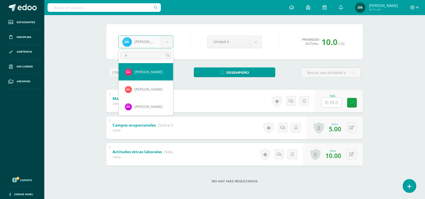
scroll to position [0, 0]
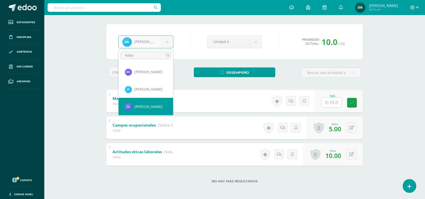
type input "estra"
select select "537"
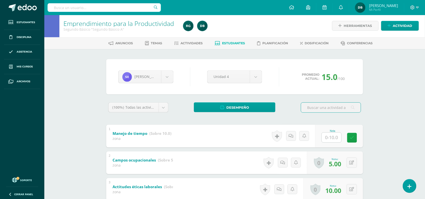
scroll to position [1, 0]
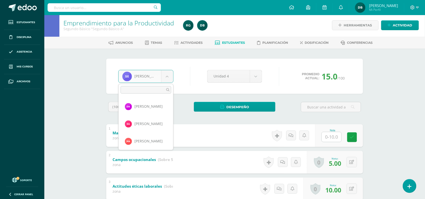
click at [170, 75] on body "Estudiantes Disciplina Asistencia Mis cursos Archivos Soporte Centro de ayuda Ú…" at bounding box center [212, 116] width 425 height 235
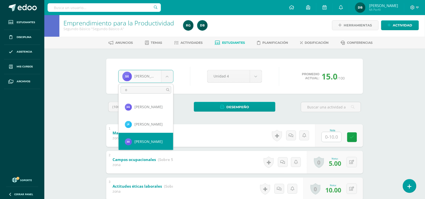
scroll to position [0, 0]
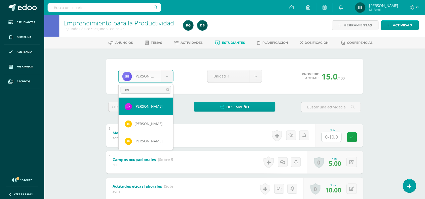
type input "os"
select select "824"
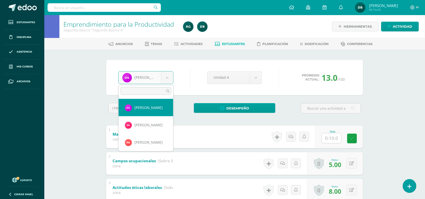
click at [166, 73] on body "Estudiantes Disciplina Asistencia Mis cursos Archivos Soporte Centro de ayuda Ú…" at bounding box center [212, 117] width 425 height 235
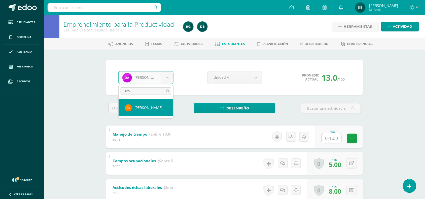
type input "ray"
select select "1234"
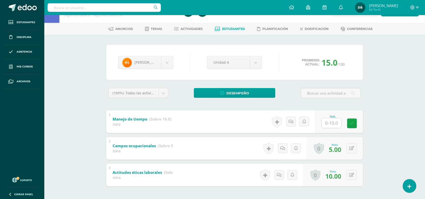
scroll to position [36, 0]
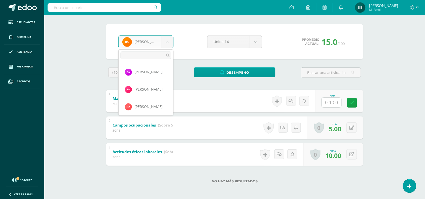
click at [167, 39] on body "Estudiantes Disciplina Asistencia Mis cursos Archivos Soporte Centro de ayuda Ú…" at bounding box center [212, 81] width 425 height 235
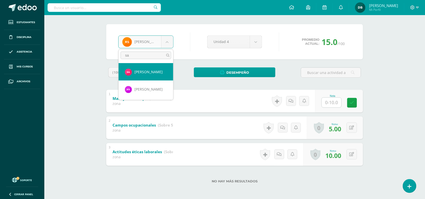
type input "sa"
select select "224"
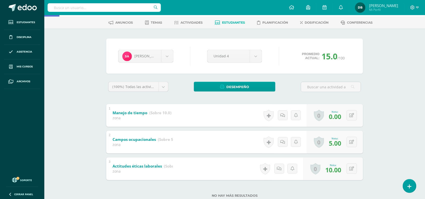
scroll to position [22, 0]
click at [353, 118] on button at bounding box center [355, 115] width 11 height 11
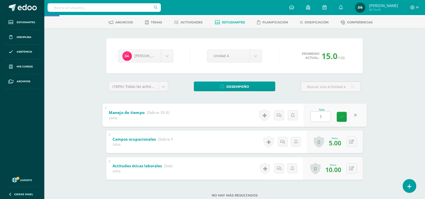
type input "10"
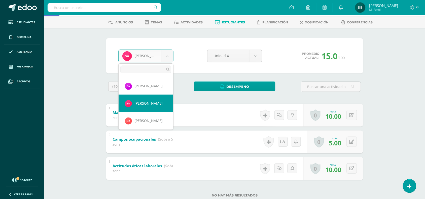
click at [169, 57] on body "Estudiantes Disciplina Asistencia Mis cursos Archivos Soporte Centro de ayuda Ú…" at bounding box center [212, 95] width 425 height 235
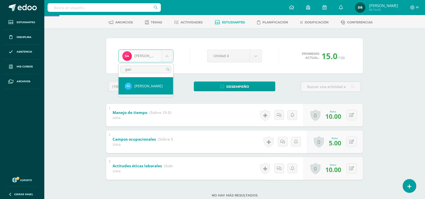
type input "garr"
select select "545"
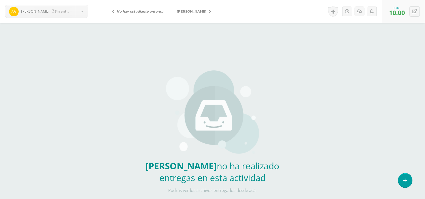
click at [203, 9] on link "[PERSON_NAME]" at bounding box center [192, 11] width 45 height 12
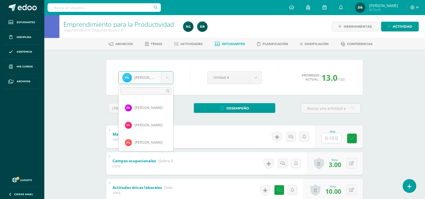
click at [169, 77] on body "Estudiantes Disciplina Asistencia Mis cursos Archivos Soporte Centro de ayuda Ú…" at bounding box center [212, 117] width 425 height 235
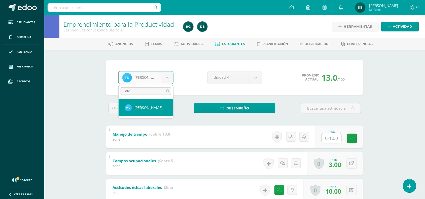
type input "ord"
select select "237"
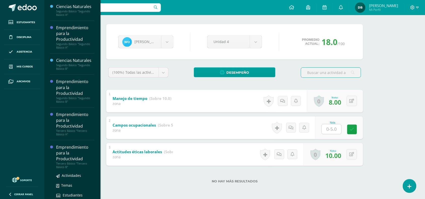
scroll to position [134, 0]
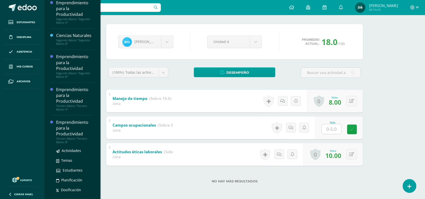
click at [62, 130] on div "Emprendimiento para la Productividad" at bounding box center [75, 128] width 38 height 17
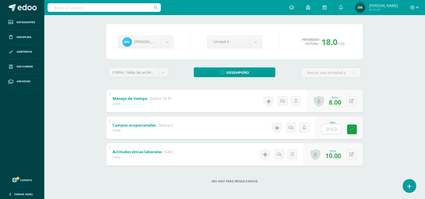
scroll to position [83, 0]
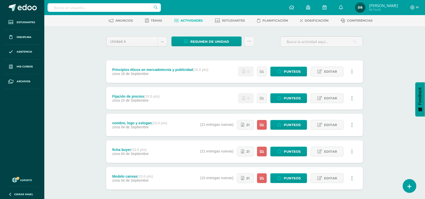
scroll to position [47, 0]
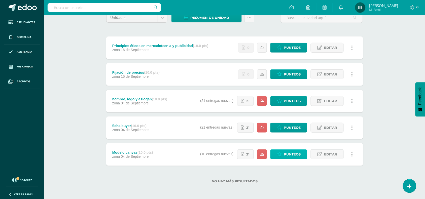
click at [294, 155] on span "Punteos" at bounding box center [292, 154] width 17 height 9
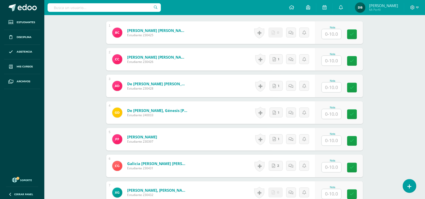
scroll to position [154, 0]
click at [275, 63] on link "1" at bounding box center [278, 59] width 14 height 10
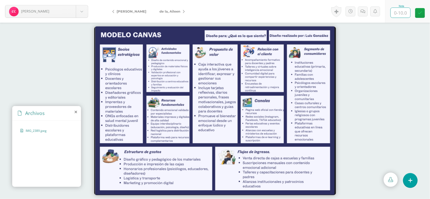
click at [400, 14] on input "text" at bounding box center [401, 13] width 20 height 10
type input "10"
click at [77, 0] on body "[PERSON_NAME] [PERSON_NAME] [PERSON_NAME] de la, [PERSON_NAME], [GEOGRAPHIC_DAT…" at bounding box center [215, 0] width 430 height 0
click at [181, 0] on body "[PERSON_NAME] [PERSON_NAME] [PERSON_NAME] de la, [PERSON_NAME], [GEOGRAPHIC_DAT…" at bounding box center [215, 0] width 430 height 0
click at [183, 11] on icon at bounding box center [184, 12] width 2 height 4
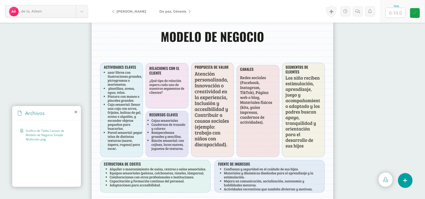
scroll to position [3, 0]
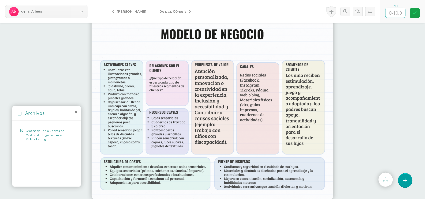
click at [399, 13] on input "text" at bounding box center [396, 13] width 20 height 10
type input "8"
click at [192, 8] on link "De paz, Génesis" at bounding box center [174, 11] width 42 height 12
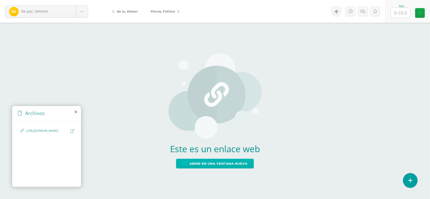
click at [202, 165] on span "Abrir en una ventana nueva" at bounding box center [219, 163] width 58 height 9
click at [402, 13] on input "text" at bounding box center [401, 13] width 20 height 10
type input "10"
click at [182, 10] on link "Flores, Fatima" at bounding box center [163, 11] width 39 height 12
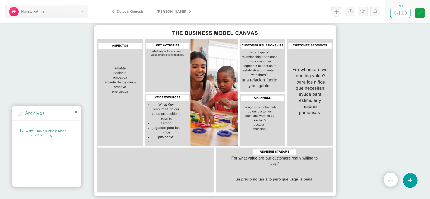
click at [405, 14] on input "text" at bounding box center [401, 13] width 20 height 10
type input "5"
click at [191, 12] on link "Galicia, [PERSON_NAME]" at bounding box center [172, 11] width 45 height 12
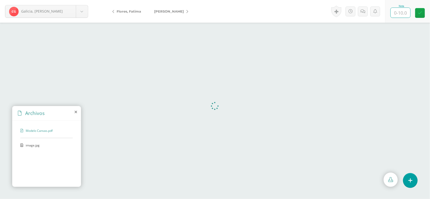
click at [401, 12] on input "text" at bounding box center [401, 13] width 20 height 10
type input "10"
click at [179, 8] on link "[PERSON_NAME]" at bounding box center [170, 11] width 45 height 12
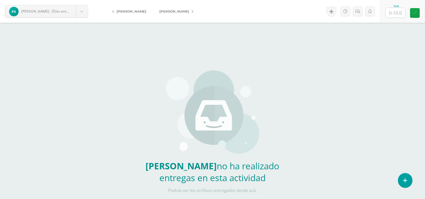
click at [192, 12] on icon at bounding box center [193, 12] width 2 height 4
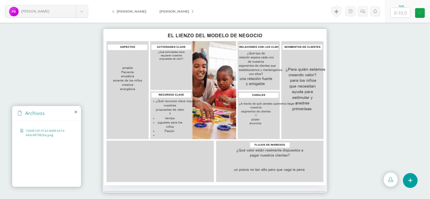
click at [404, 8] on input "text" at bounding box center [401, 13] width 20 height 10
type input "5"
click at [184, 14] on link "[PERSON_NAME]" at bounding box center [175, 11] width 45 height 12
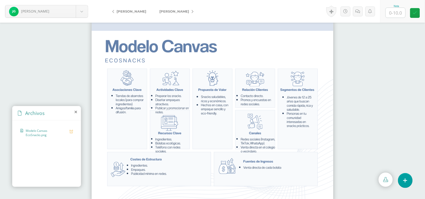
click at [399, 9] on input "text" at bounding box center [396, 13] width 20 height 10
type input "8"
click at [192, 10] on icon at bounding box center [193, 12] width 2 height 4
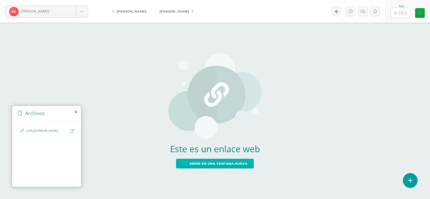
click at [217, 167] on span "Abrir en una ventana nueva" at bounding box center [219, 163] width 58 height 9
click at [398, 11] on input "text" at bounding box center [401, 13] width 20 height 10
type input "8"
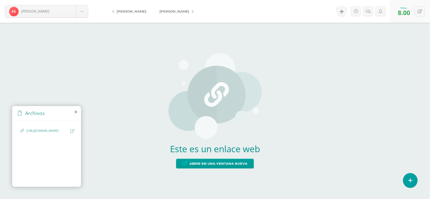
click at [192, 11] on icon at bounding box center [193, 12] width 2 height 4
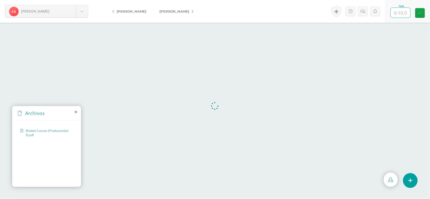
click at [399, 11] on input "text" at bounding box center [401, 13] width 20 height 10
type input "10"
click at [193, 11] on icon at bounding box center [193, 12] width 2 height 4
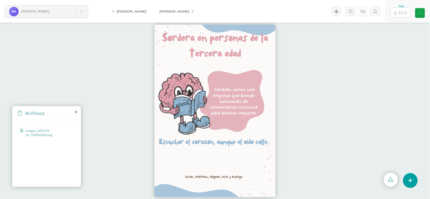
click at [362, 13] on icon at bounding box center [363, 11] width 5 height 4
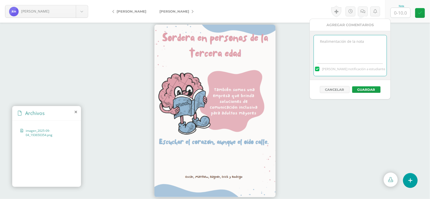
click at [347, 41] on textarea at bounding box center [350, 47] width 73 height 25
type textarea "repetir"
click at [371, 88] on button "Guardar" at bounding box center [366, 89] width 28 height 7
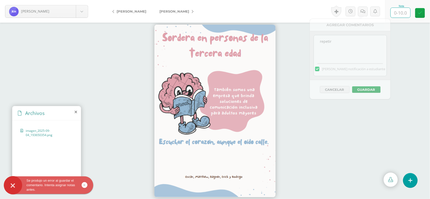
click at [405, 12] on input "text" at bounding box center [401, 13] width 20 height 10
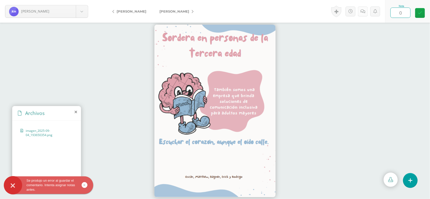
type input "0"
click at [364, 11] on icon at bounding box center [363, 11] width 5 height 4
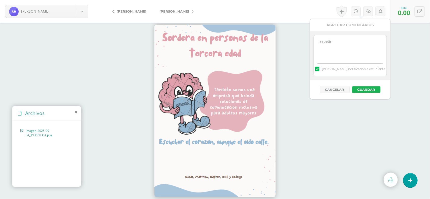
click at [368, 87] on button "Guardar" at bounding box center [366, 89] width 28 height 7
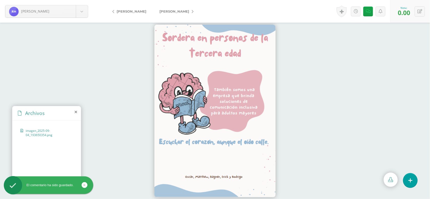
click at [192, 11] on icon at bounding box center [193, 12] width 2 height 4
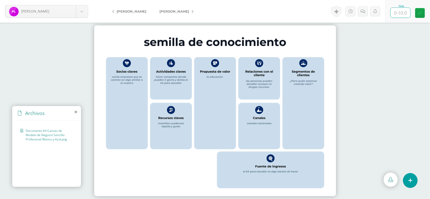
click at [402, 14] on input "text" at bounding box center [401, 13] width 20 height 10
type input "8"
click at [194, 12] on icon at bounding box center [193, 12] width 2 height 4
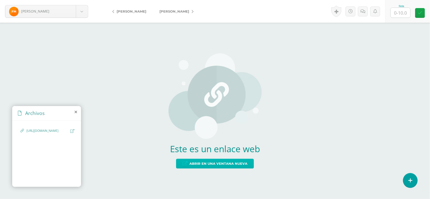
click at [220, 168] on span "Abrir en una ventana nueva" at bounding box center [219, 163] width 58 height 9
click at [405, 8] on input "text" at bounding box center [401, 13] width 20 height 10
type input "10"
click at [194, 13] on link "[PERSON_NAME]" at bounding box center [175, 11] width 45 height 12
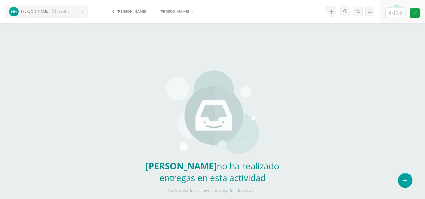
click at [198, 13] on link "[PERSON_NAME]" at bounding box center [175, 11] width 45 height 12
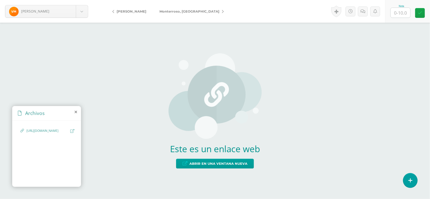
click at [114, 11] on icon at bounding box center [113, 12] width 2 height 4
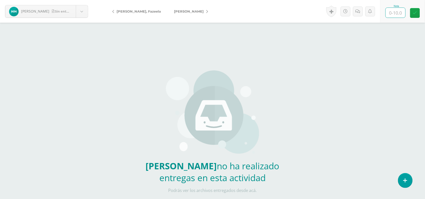
click at [401, 13] on input "text" at bounding box center [396, 13] width 20 height 10
type input "5"
click at [206, 13] on icon at bounding box center [207, 12] width 2 height 4
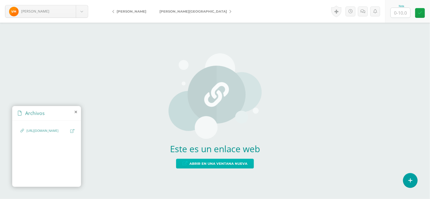
click at [215, 166] on span "Abrir en una ventana nueva" at bounding box center [219, 163] width 58 height 9
click at [402, 14] on input "text" at bounding box center [401, 13] width 20 height 10
type input "10"
click at [203, 7] on link "[PERSON_NAME][GEOGRAPHIC_DATA]" at bounding box center [194, 11] width 82 height 12
click at [214, 163] on span "Abrir en una ventana nueva" at bounding box center [219, 163] width 58 height 9
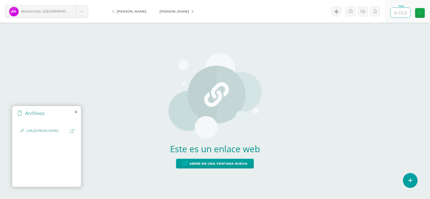
click at [408, 9] on input "text" at bounding box center [401, 13] width 20 height 10
type input "10"
click at [192, 12] on icon at bounding box center [193, 12] width 2 height 4
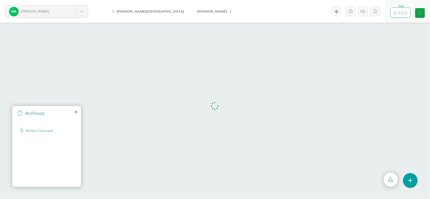
click at [405, 11] on input "text" at bounding box center [401, 13] width 20 height 10
type input "10"
click at [421, 14] on icon at bounding box center [420, 13] width 4 height 4
click at [193, 13] on link "[PERSON_NAME]" at bounding box center [213, 11] width 45 height 12
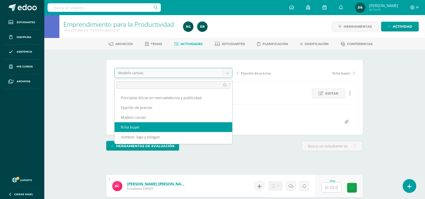
select select "/dashboard/teacher/grade-activity/108020/"
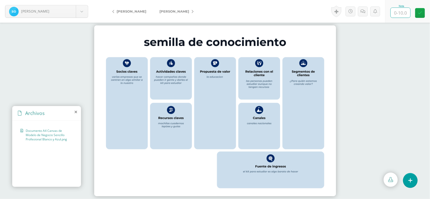
click at [395, 15] on input "text" at bounding box center [401, 13] width 20 height 10
type input "8"
click at [189, 9] on link "[PERSON_NAME]" at bounding box center [175, 11] width 45 height 12
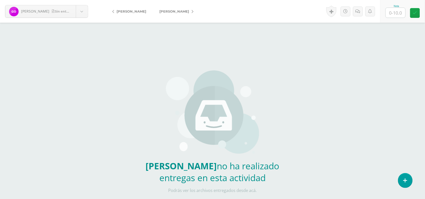
click at [192, 11] on icon at bounding box center [193, 12] width 2 height 4
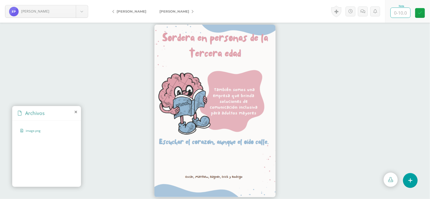
click at [403, 12] on input "text" at bounding box center [401, 13] width 20 height 10
type input "0"
click at [365, 11] on icon at bounding box center [363, 11] width 5 height 4
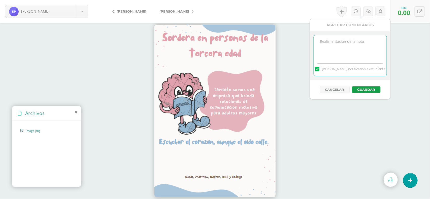
click at [354, 45] on textarea at bounding box center [350, 47] width 73 height 25
type textarea "repetir"
click at [373, 90] on button "Guardar" at bounding box center [366, 89] width 28 height 7
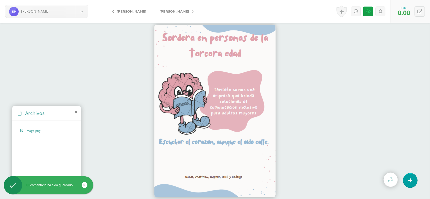
click at [194, 11] on link "[PERSON_NAME]" at bounding box center [175, 11] width 45 height 12
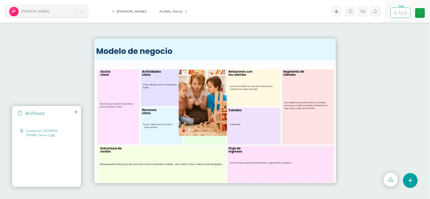
click at [399, 12] on input "text" at bounding box center [401, 13] width 20 height 10
type input "5"
click at [185, 10] on icon at bounding box center [186, 12] width 2 height 4
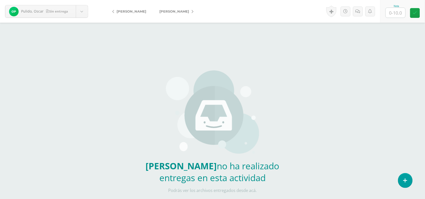
click at [192, 13] on icon at bounding box center [193, 12] width 2 height 4
click at [187, 13] on link "[PERSON_NAME]" at bounding box center [168, 11] width 45 height 12
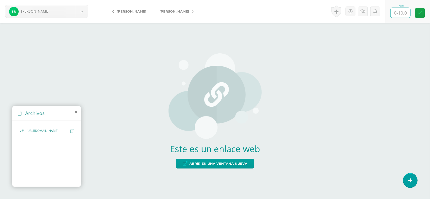
click at [393, 11] on input "text" at bounding box center [401, 13] width 20 height 10
type input "10"
click at [192, 10] on icon at bounding box center [193, 12] width 2 height 4
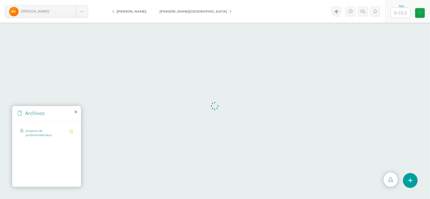
click at [183, 12] on span "[PERSON_NAME][GEOGRAPHIC_DATA]" at bounding box center [194, 11] width 68 height 4
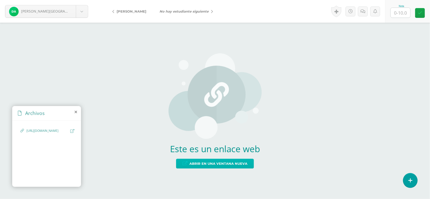
click at [218, 167] on span "Abrir en una ventana nueva" at bounding box center [219, 163] width 58 height 9
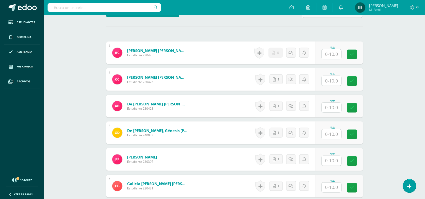
scroll to position [147, 0]
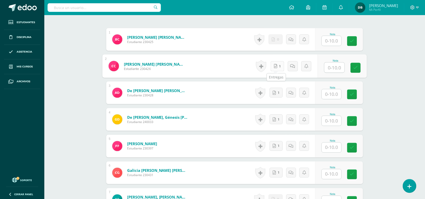
click at [276, 69] on link "1" at bounding box center [278, 66] width 14 height 10
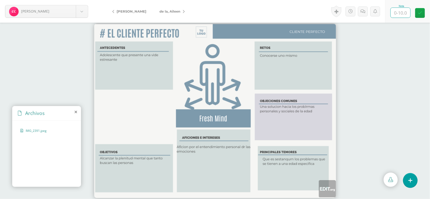
click at [399, 11] on input "text" at bounding box center [401, 13] width 20 height 10
type input "10"
